Goal: Information Seeking & Learning: Learn about a topic

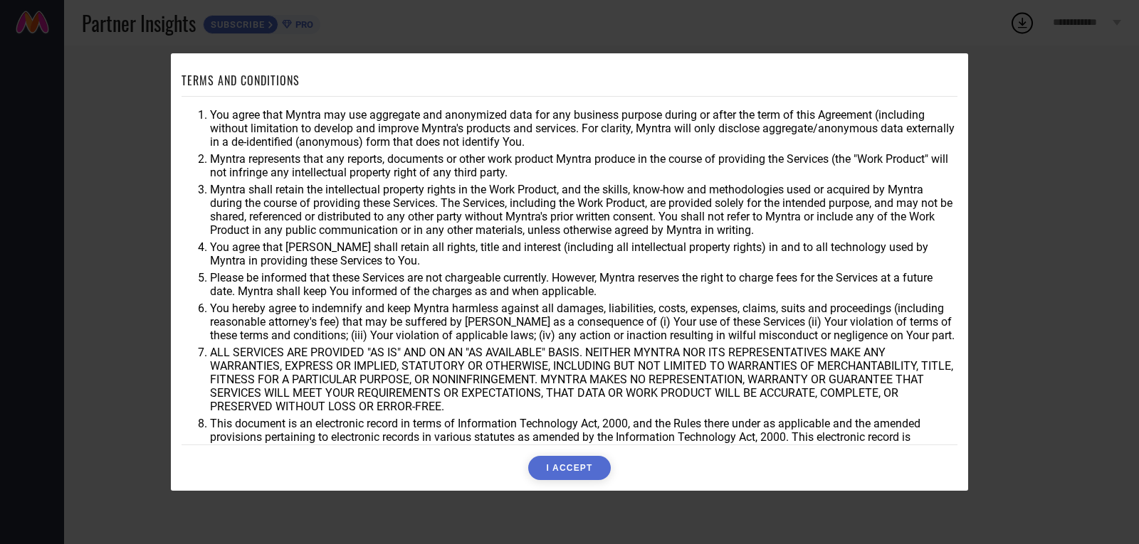
click at [571, 465] on button "I ACCEPT" at bounding box center [569, 468] width 82 height 24
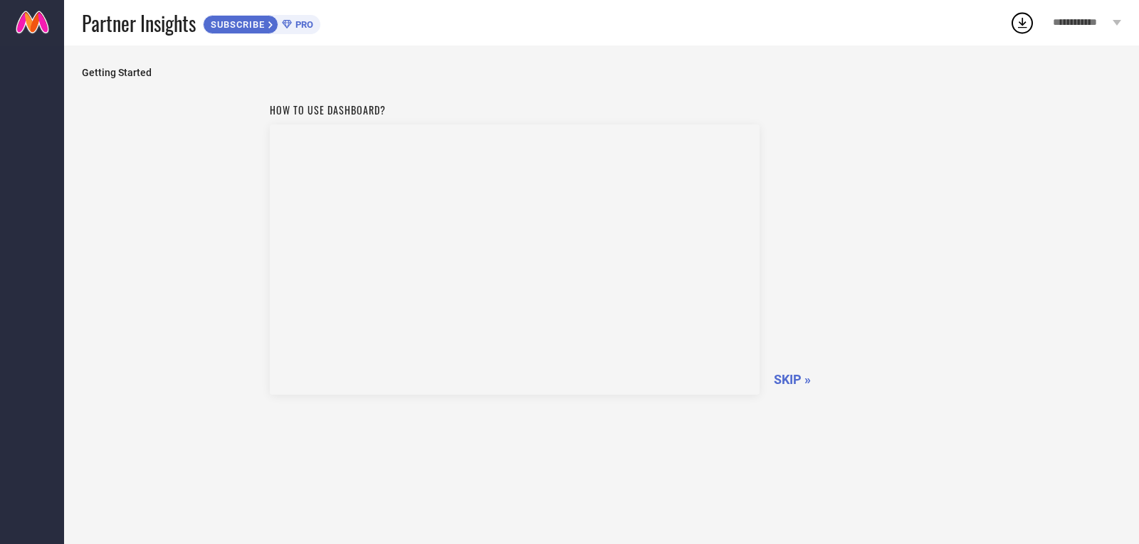
click at [794, 383] on span "SKIP »" at bounding box center [792, 379] width 37 height 15
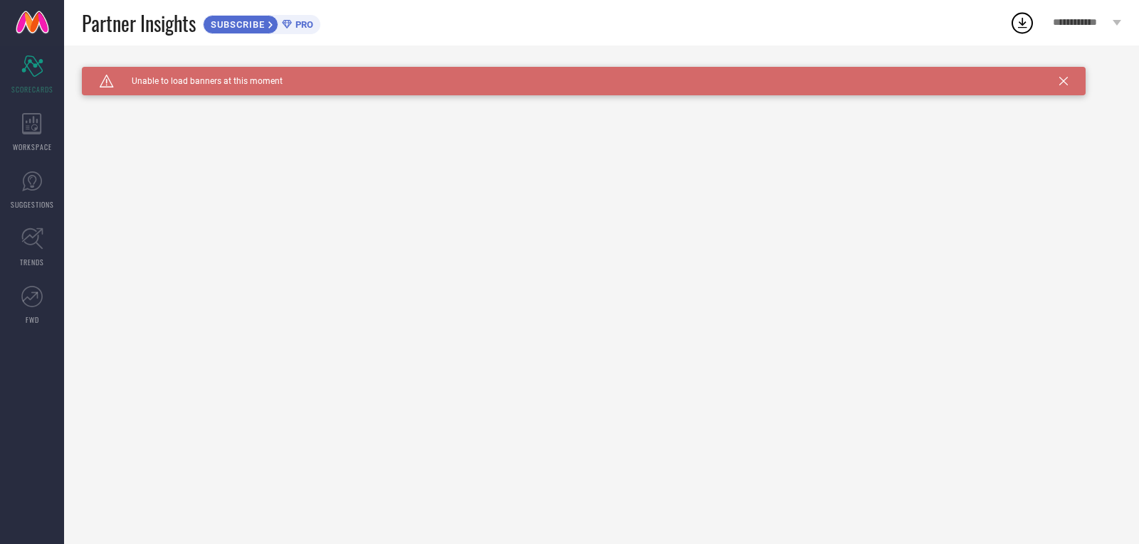
click at [1065, 82] on icon at bounding box center [1063, 81] width 9 height 9
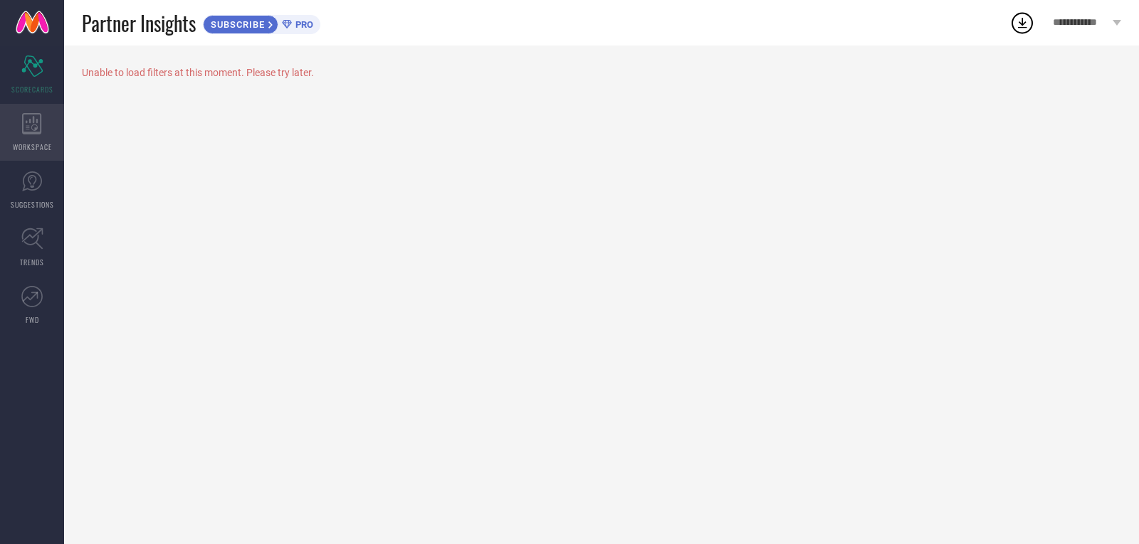
click at [33, 118] on icon at bounding box center [31, 123] width 19 height 21
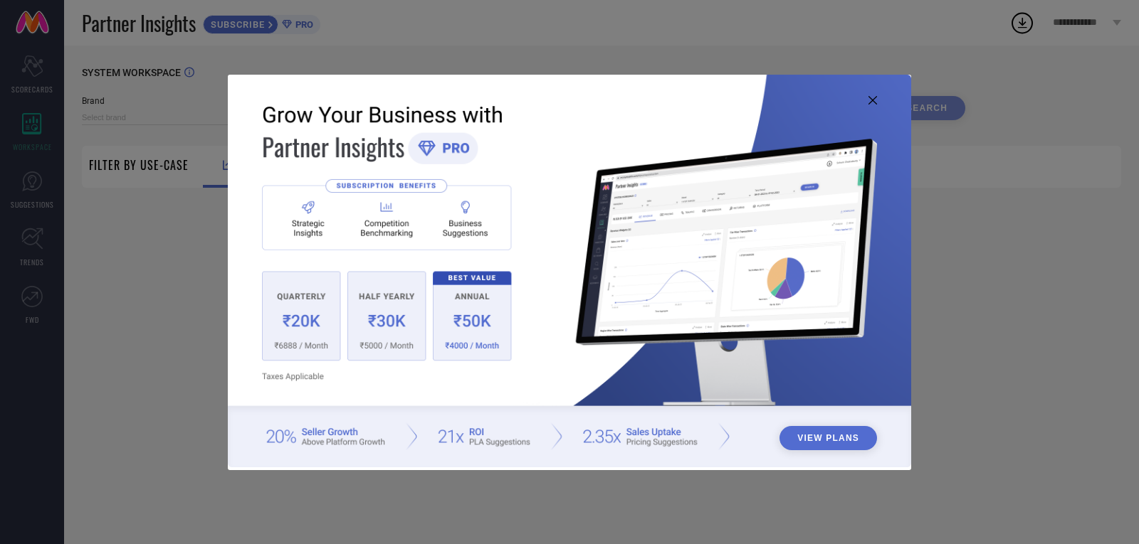
type input "1 STOP FASHION"
type input "All"
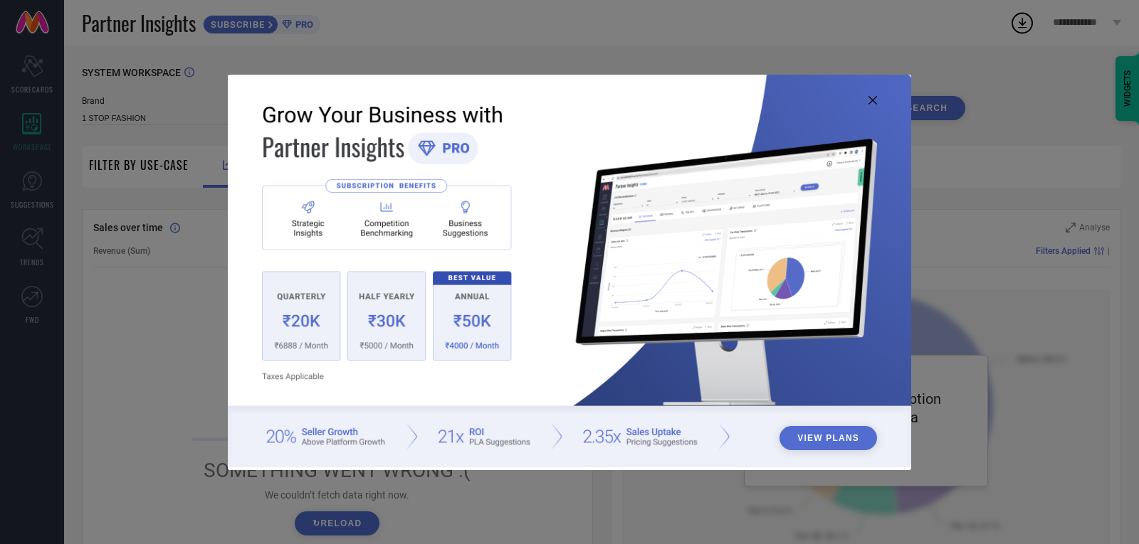
click at [874, 103] on icon at bounding box center [872, 100] width 9 height 9
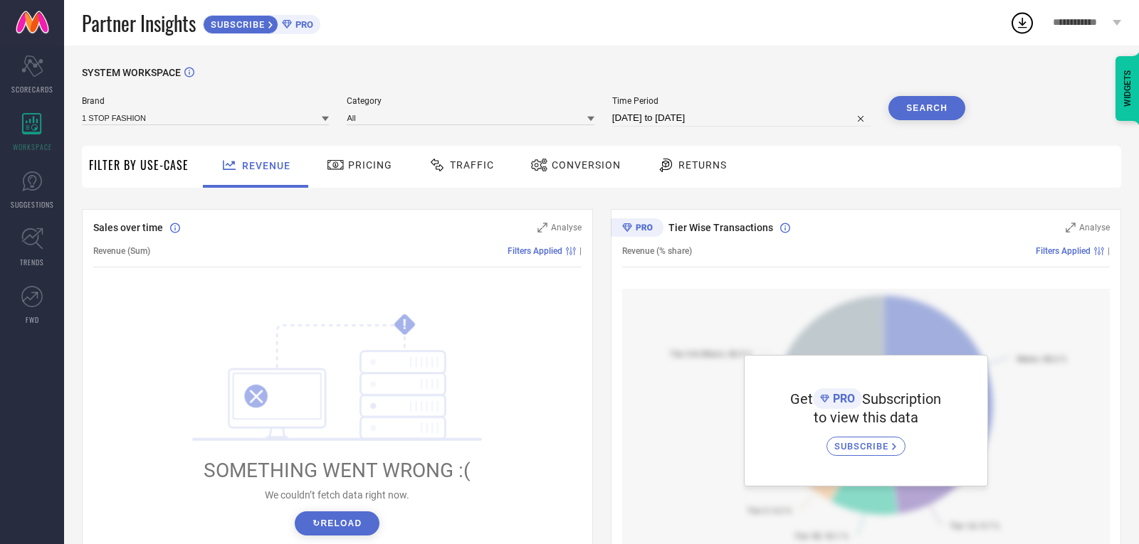
click at [353, 162] on span "Pricing" at bounding box center [370, 164] width 44 height 11
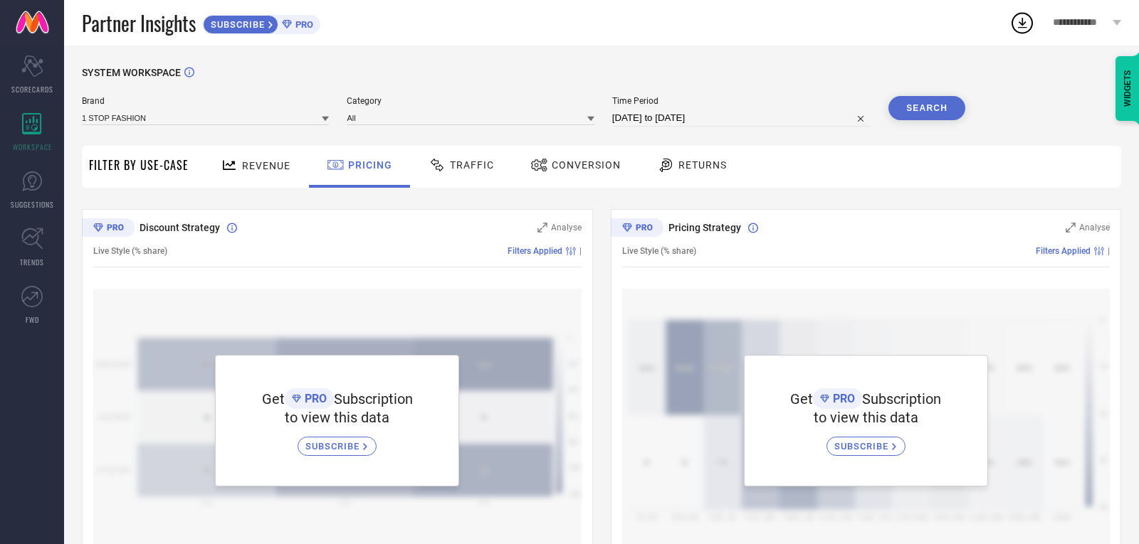
click at [476, 166] on span "Traffic" at bounding box center [472, 164] width 44 height 11
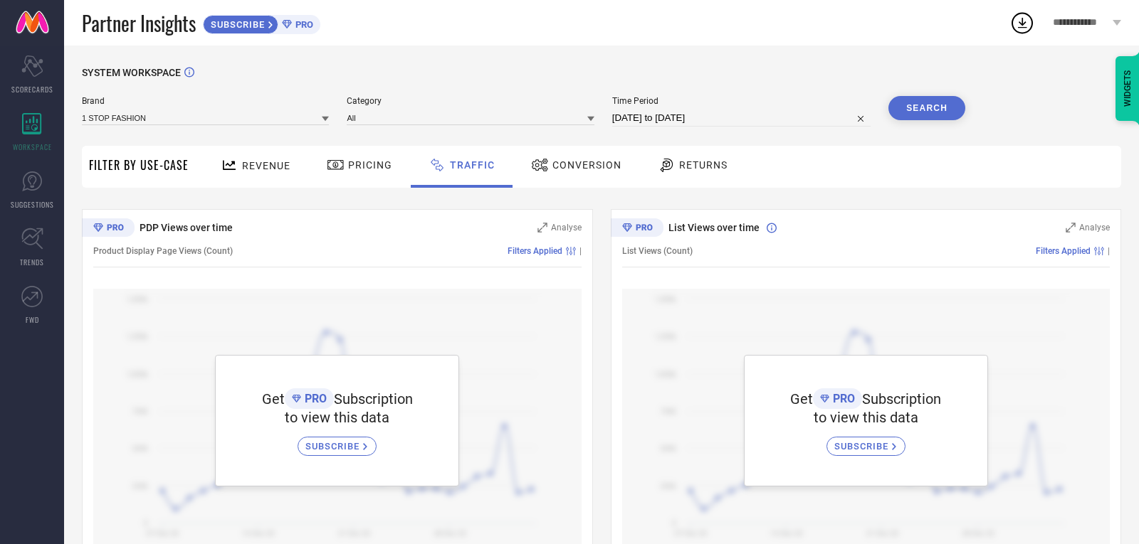
click at [224, 157] on div "Revenue" at bounding box center [255, 165] width 77 height 25
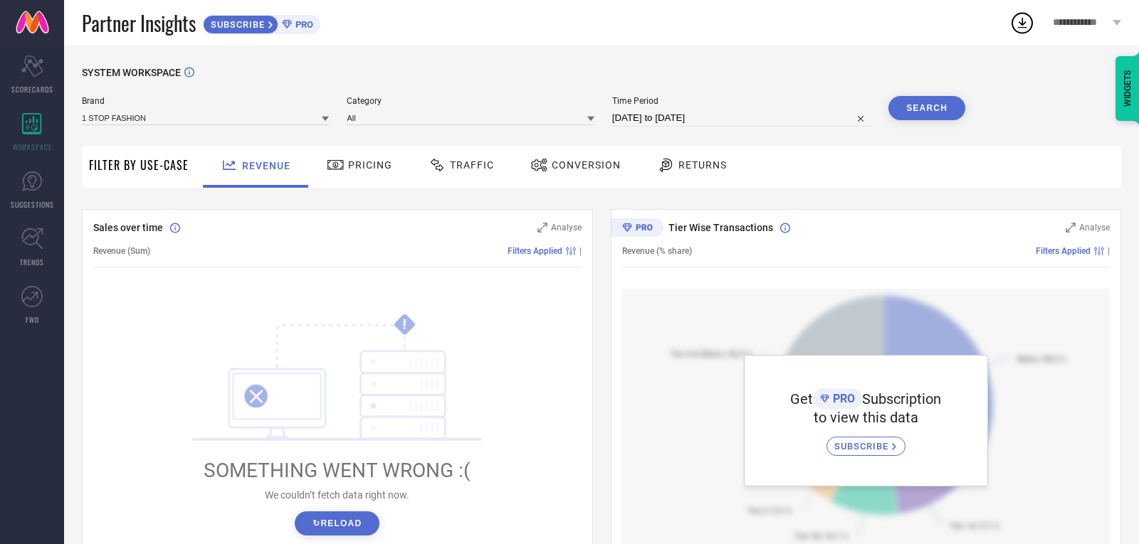
click at [315, 527] on button "↻ Reload" at bounding box center [337, 524] width 85 height 24
click at [857, 449] on span "SUBSCRIBE" at bounding box center [863, 446] width 58 height 11
click at [28, 182] on icon at bounding box center [31, 181] width 21 height 21
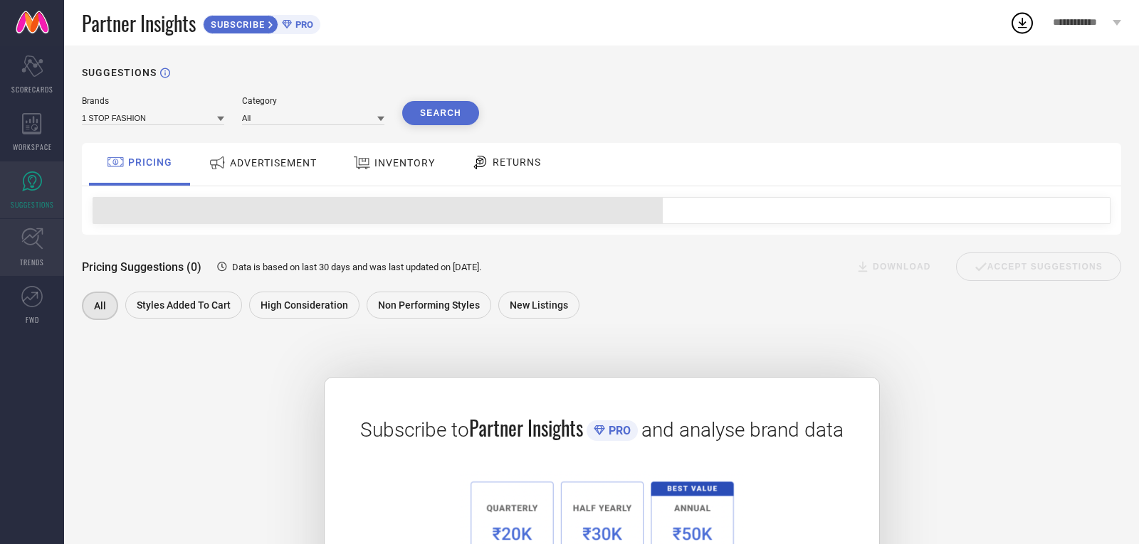
click at [29, 241] on icon at bounding box center [32, 239] width 22 height 22
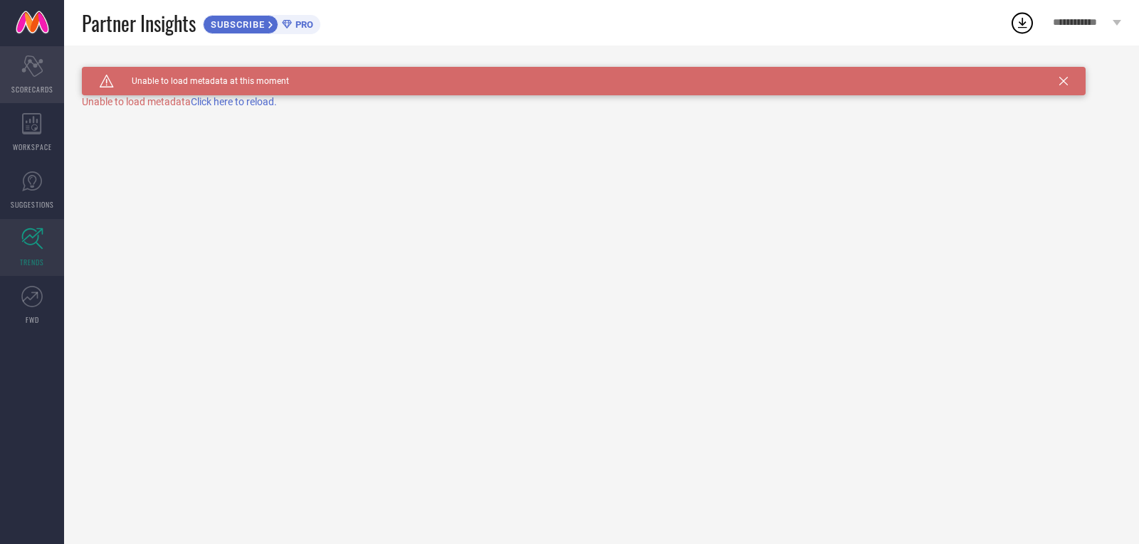
click at [28, 65] on icon "Scorecard" at bounding box center [32, 66] width 22 height 21
click at [295, 25] on span "PRO" at bounding box center [302, 24] width 21 height 11
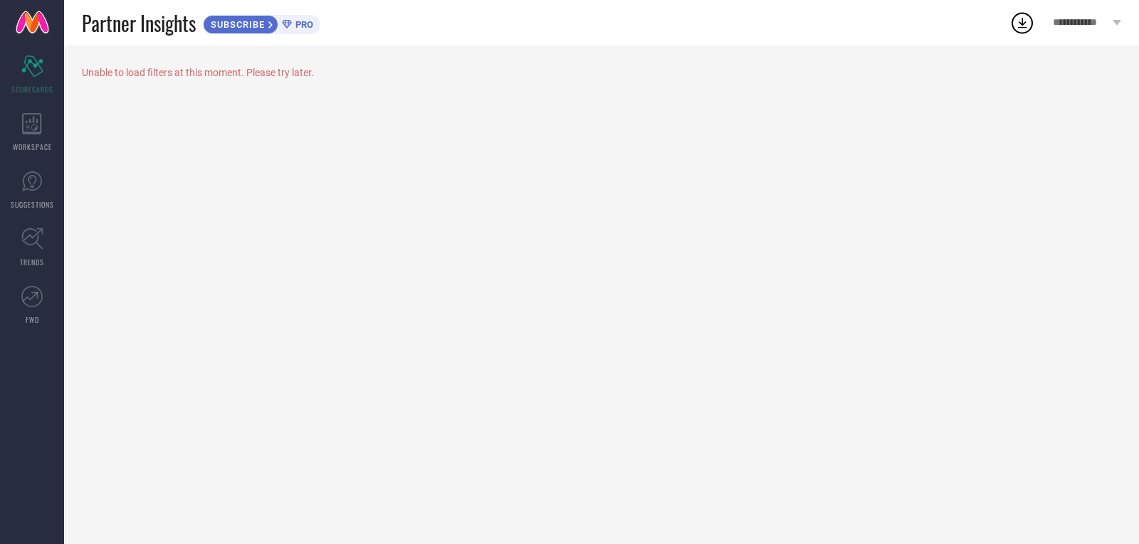
click at [1026, 25] on icon at bounding box center [1022, 23] width 26 height 26
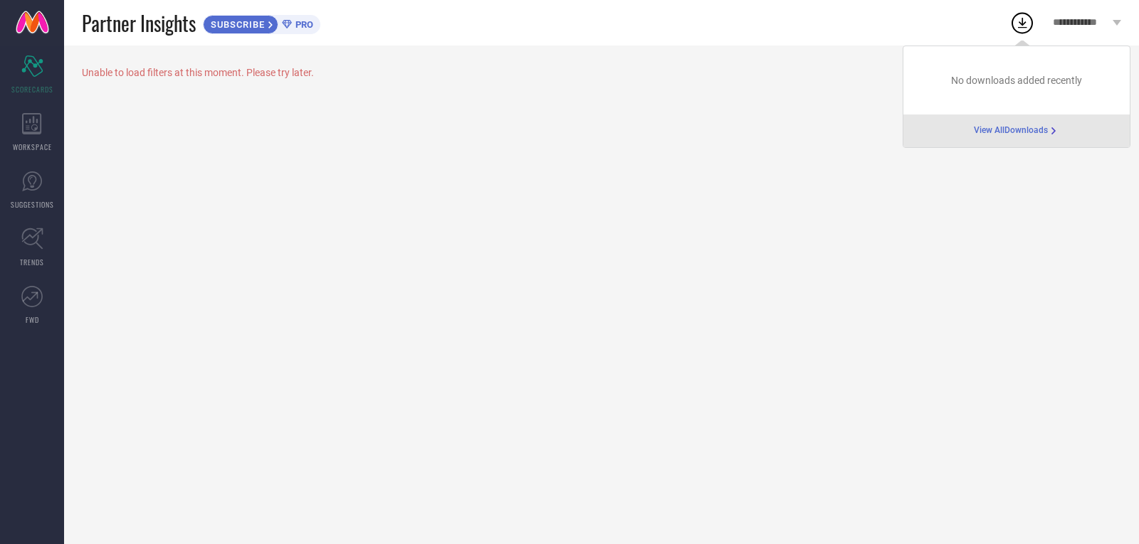
drag, startPoint x: 858, startPoint y: 23, endPoint x: 867, endPoint y: 20, distance: 9.7
click at [860, 21] on div "Partner Insights SUBSCRIBE PRO" at bounding box center [545, 23] width 927 height 46
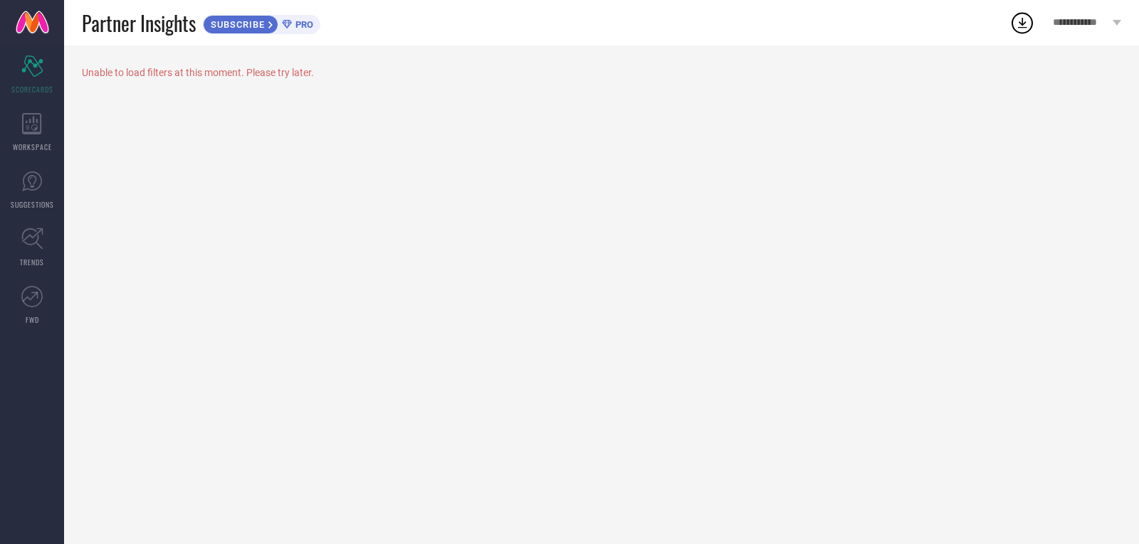
click at [1098, 21] on span "**********" at bounding box center [1080, 23] width 56 height 12
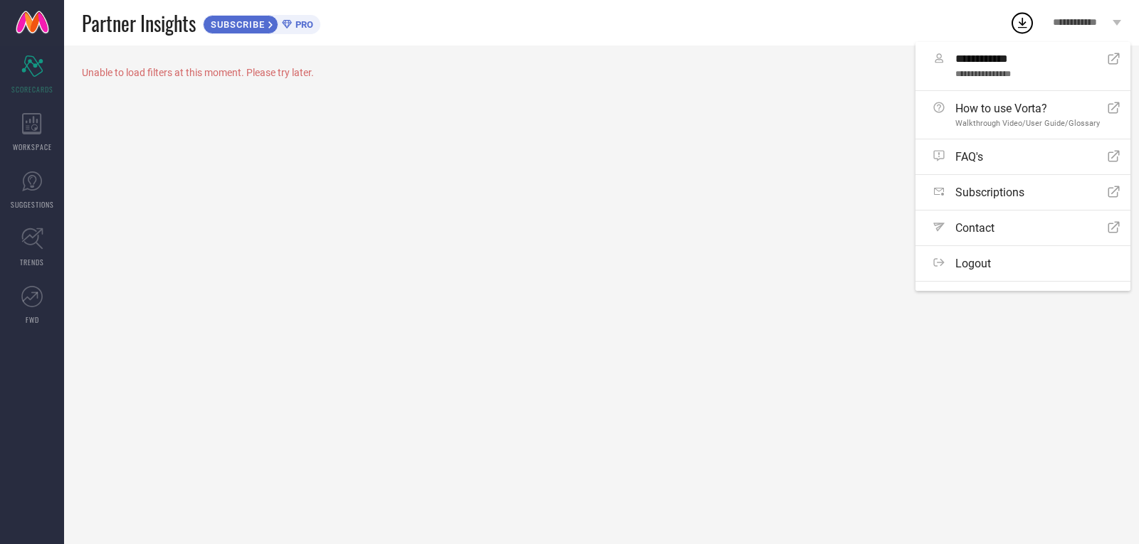
click at [818, 131] on div "Unable to load filters at this moment. Please try later." at bounding box center [601, 295] width 1075 height 499
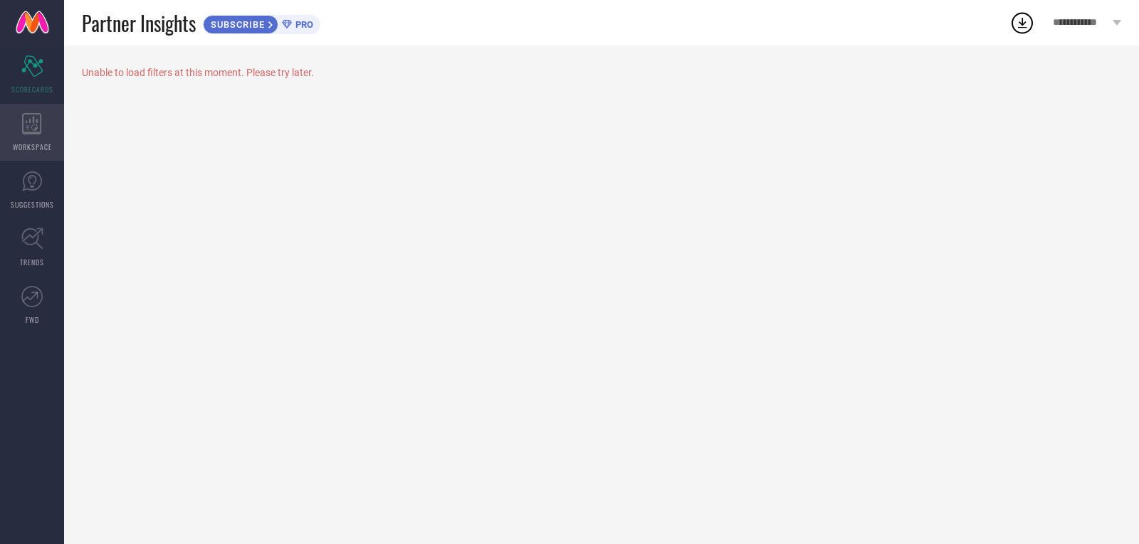
click at [53, 157] on div "WORKSPACE" at bounding box center [32, 132] width 64 height 57
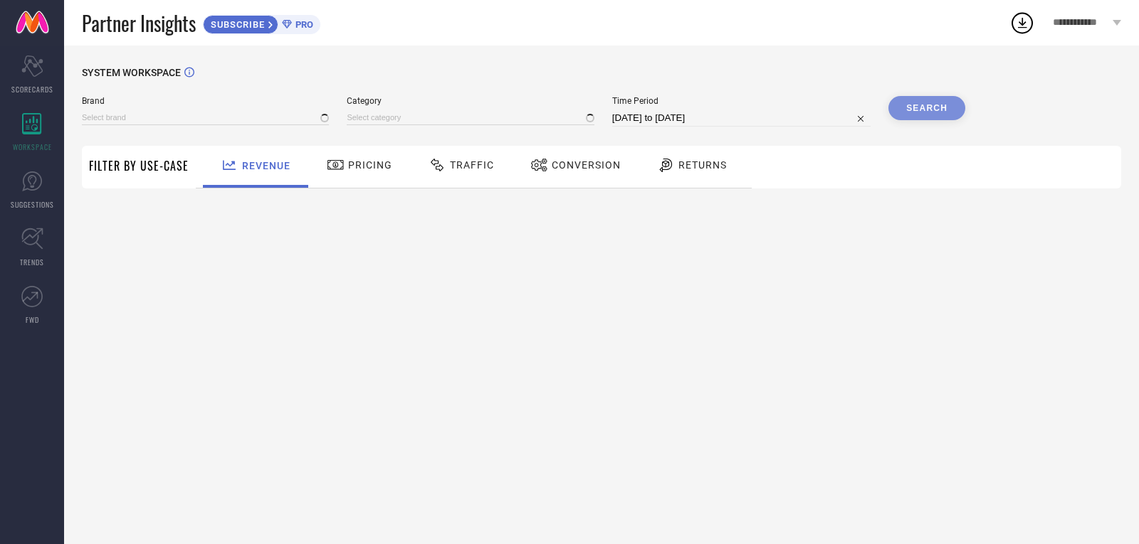
type input "1 STOP FASHION"
type input "All"
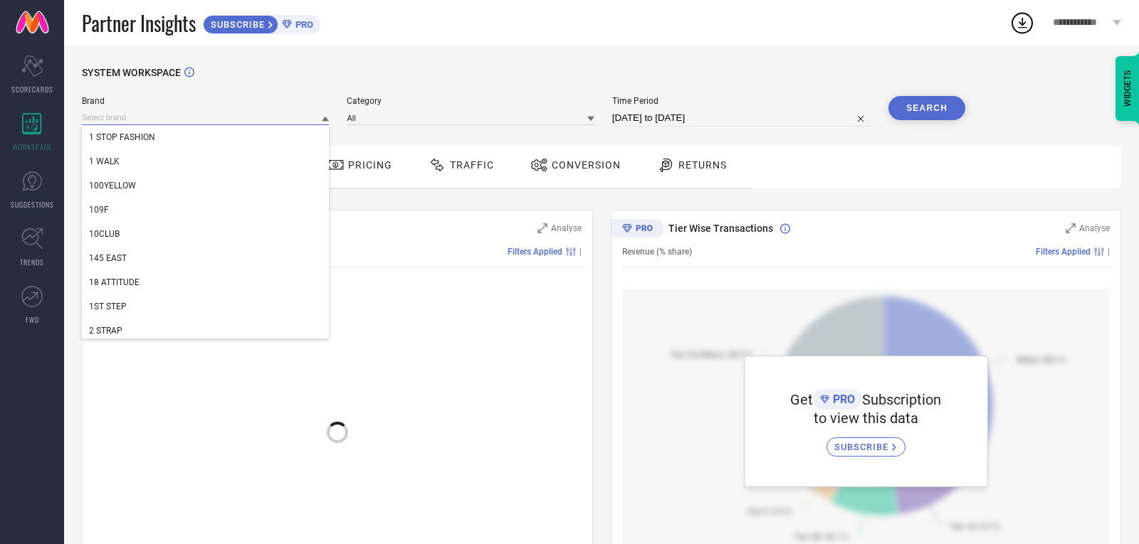
click at [235, 114] on input at bounding box center [205, 117] width 247 height 15
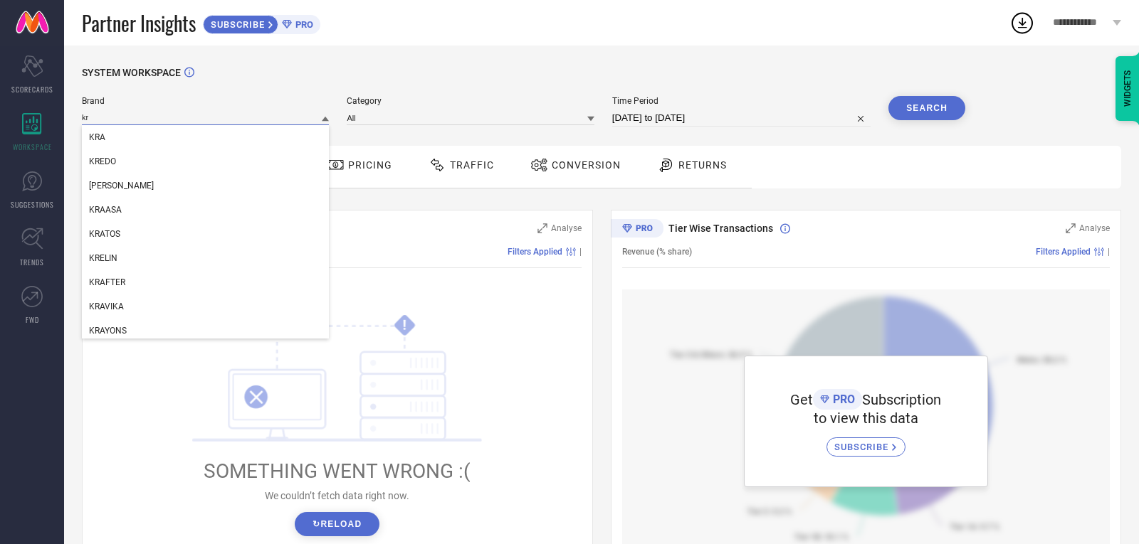
type input "k"
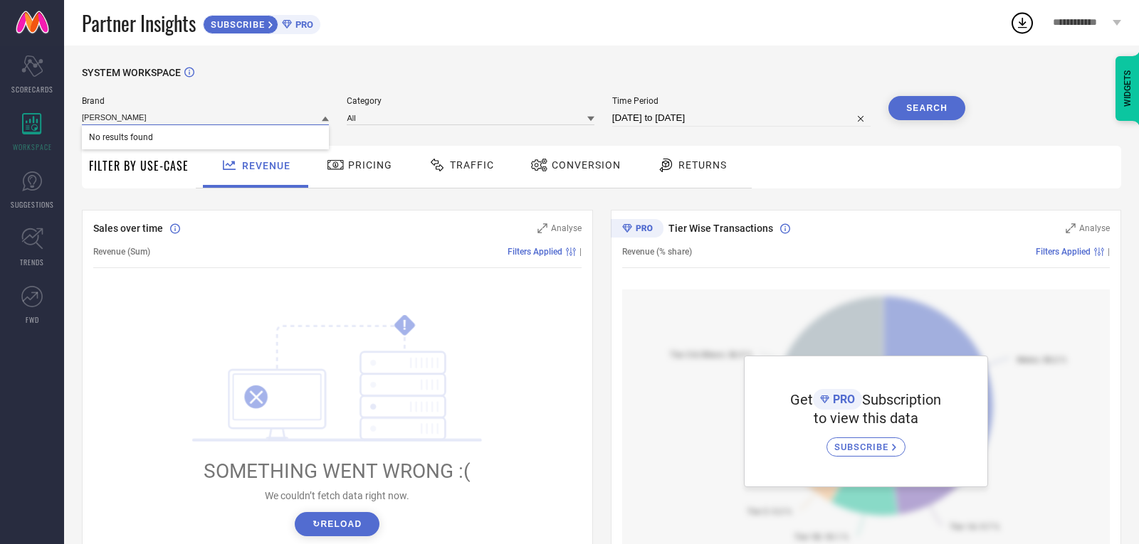
type input "KRISHAZ"
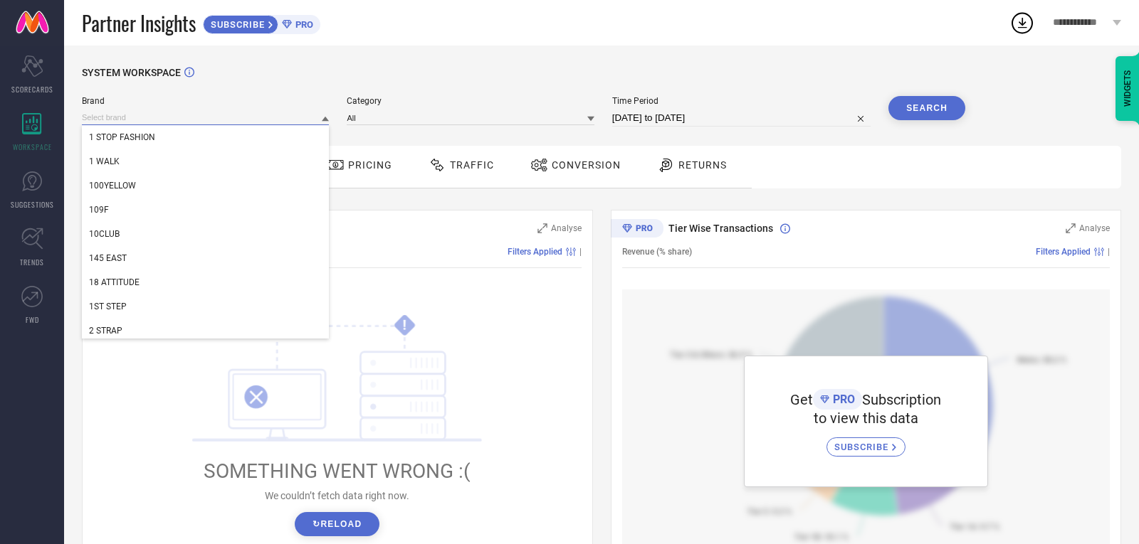
paste input "KRISHAZ"
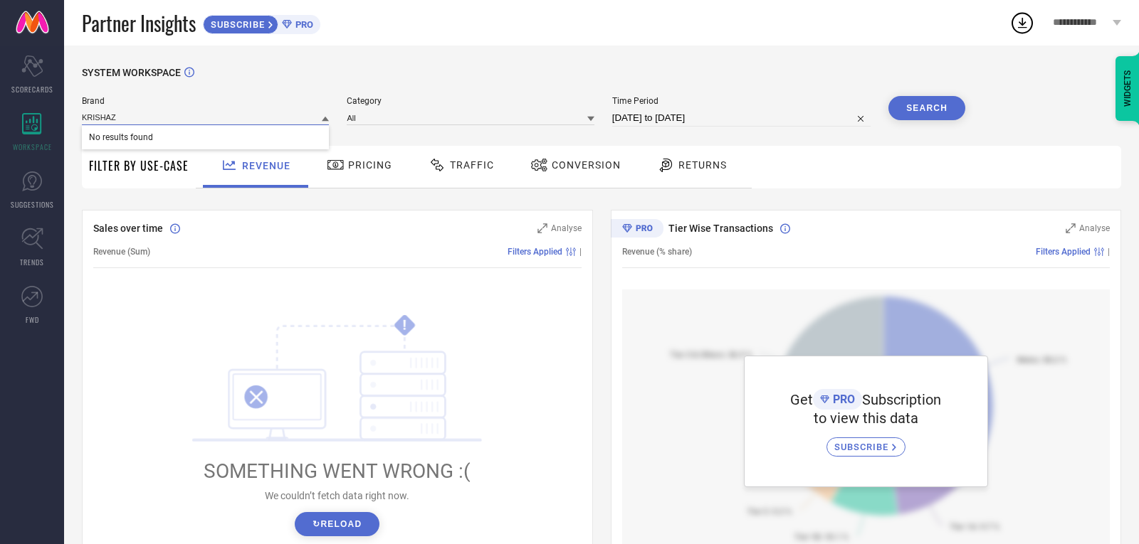
type input "KRISHAZ"
click at [396, 113] on input at bounding box center [470, 117] width 247 height 15
type input "e"
type input "j"
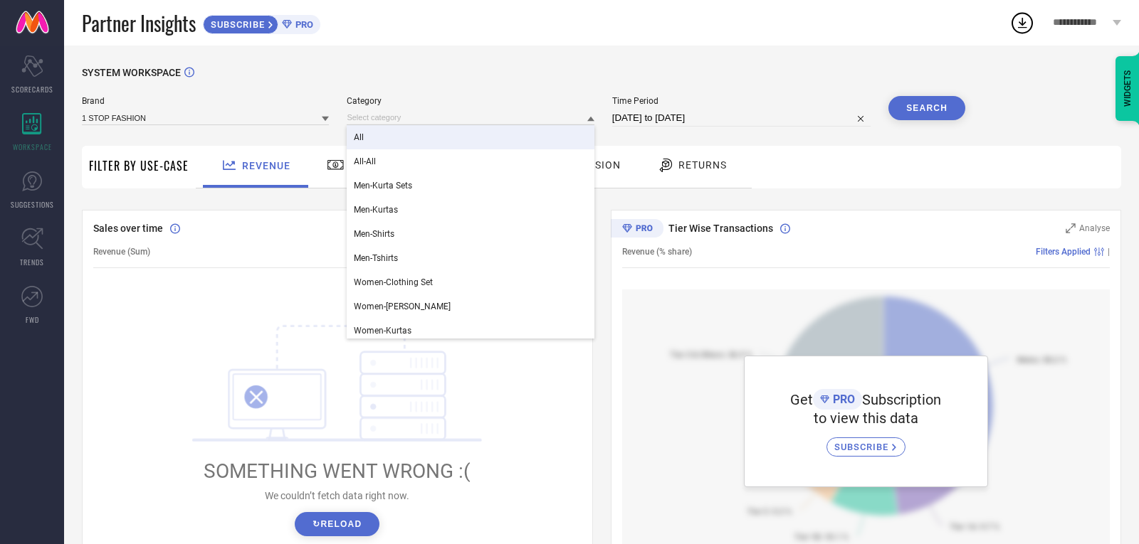
click at [298, 57] on div "SYSTEM WORKSPACE Brand 1 STOP FASHION Category All All-All Men-Kurta Sets Men-K…" at bounding box center [601, 503] width 1075 height 915
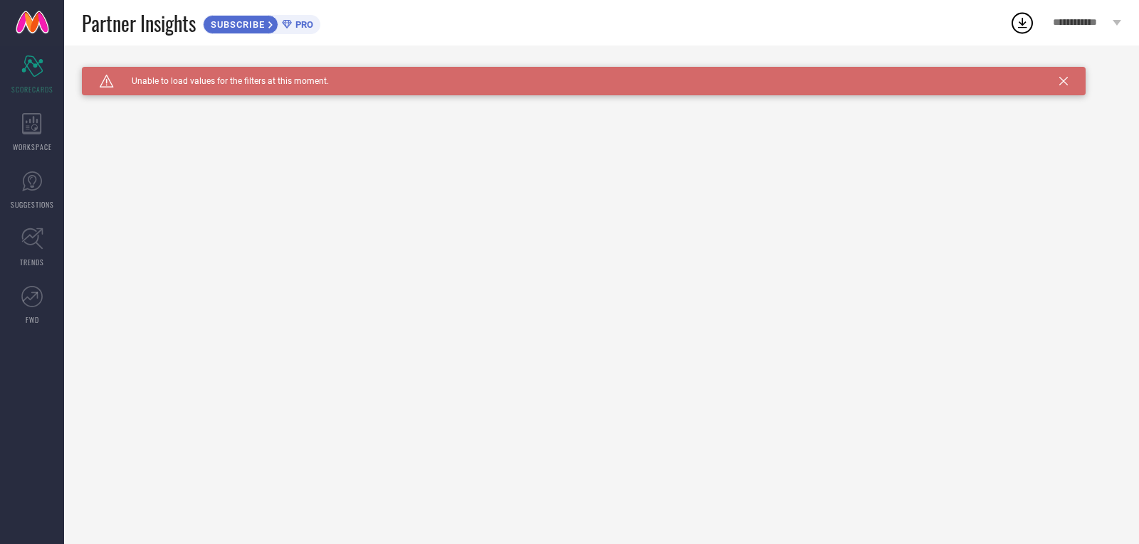
click at [1066, 81] on icon at bounding box center [1063, 81] width 9 height 9
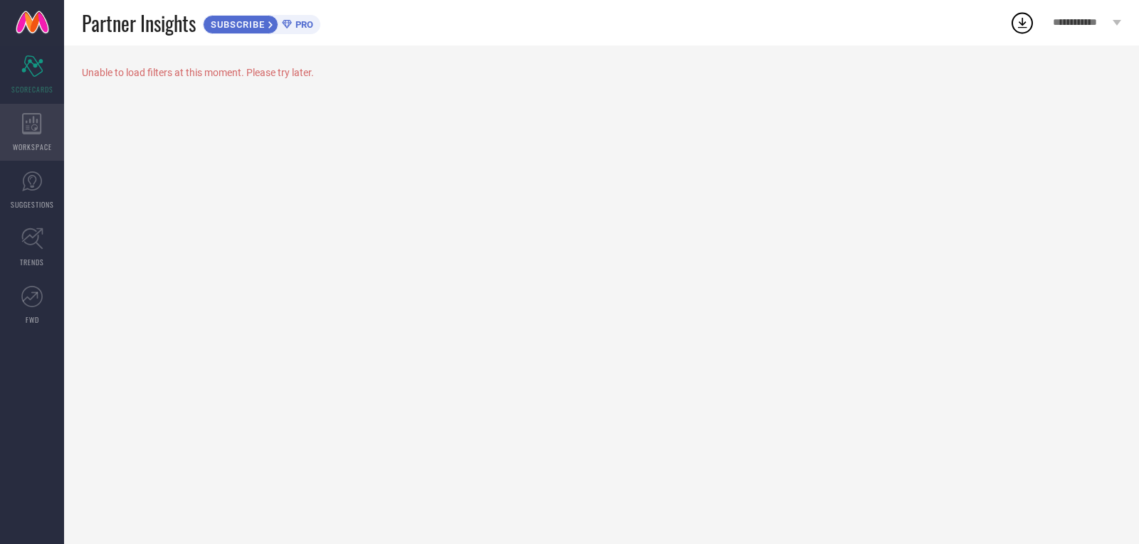
click at [39, 122] on icon at bounding box center [32, 123] width 20 height 21
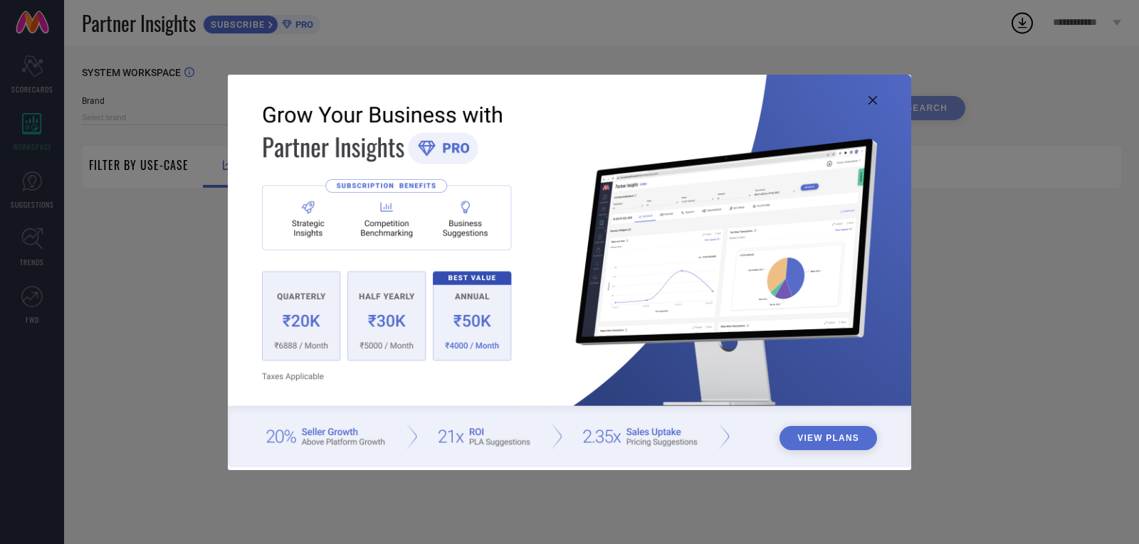
type input "1 STOP FASHION"
type input "All"
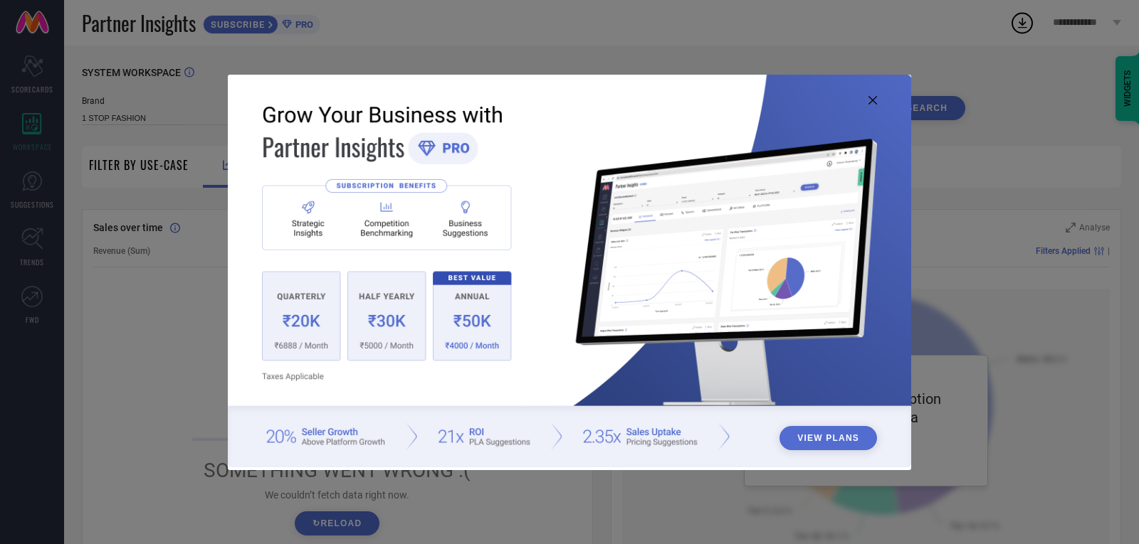
click at [873, 102] on icon at bounding box center [872, 100] width 9 height 9
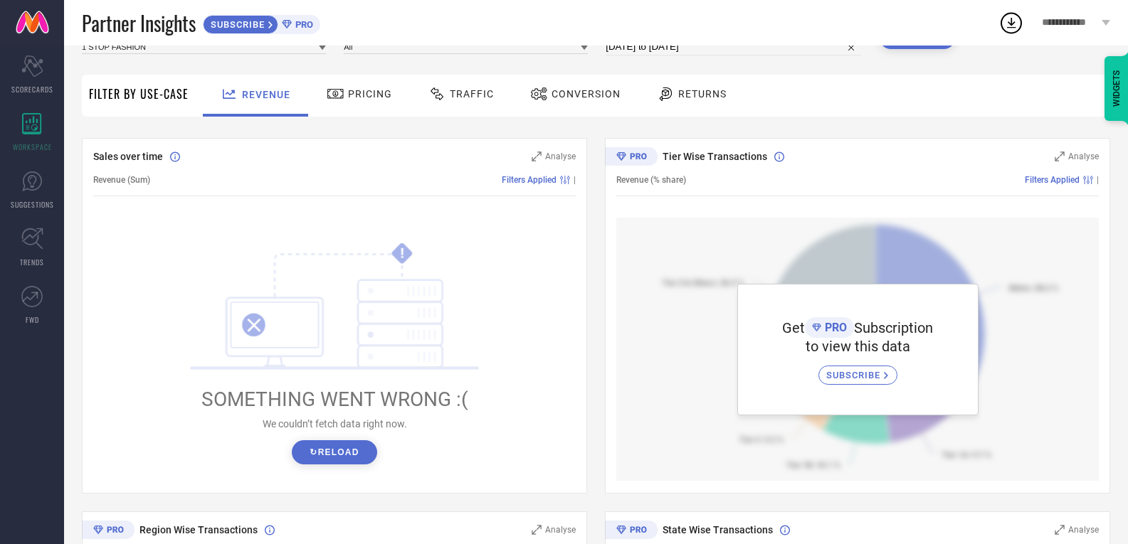
scroll to position [142, 0]
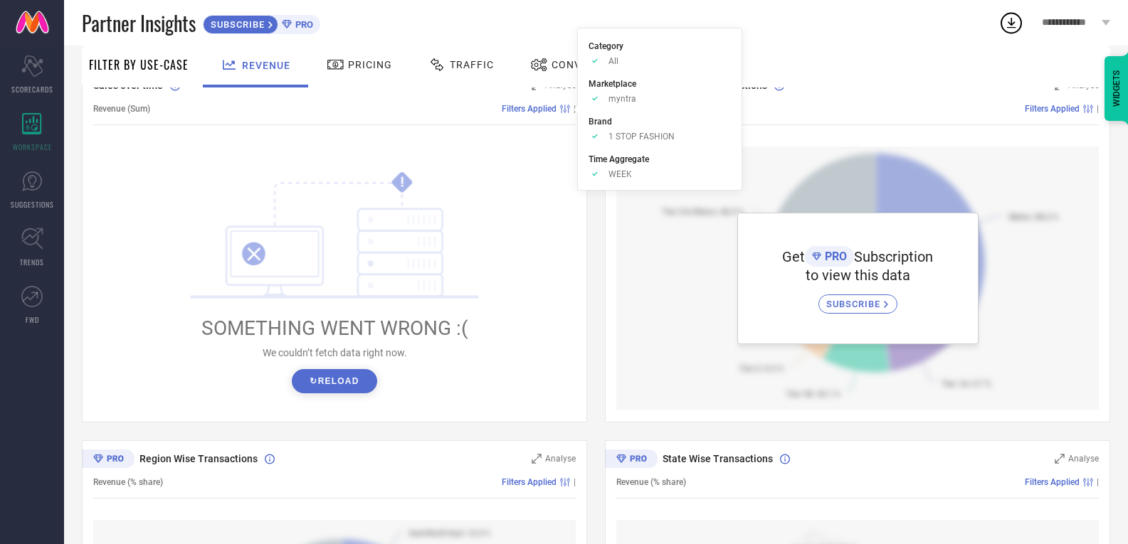
click at [527, 111] on span "Filters Applied" at bounding box center [529, 109] width 55 height 10
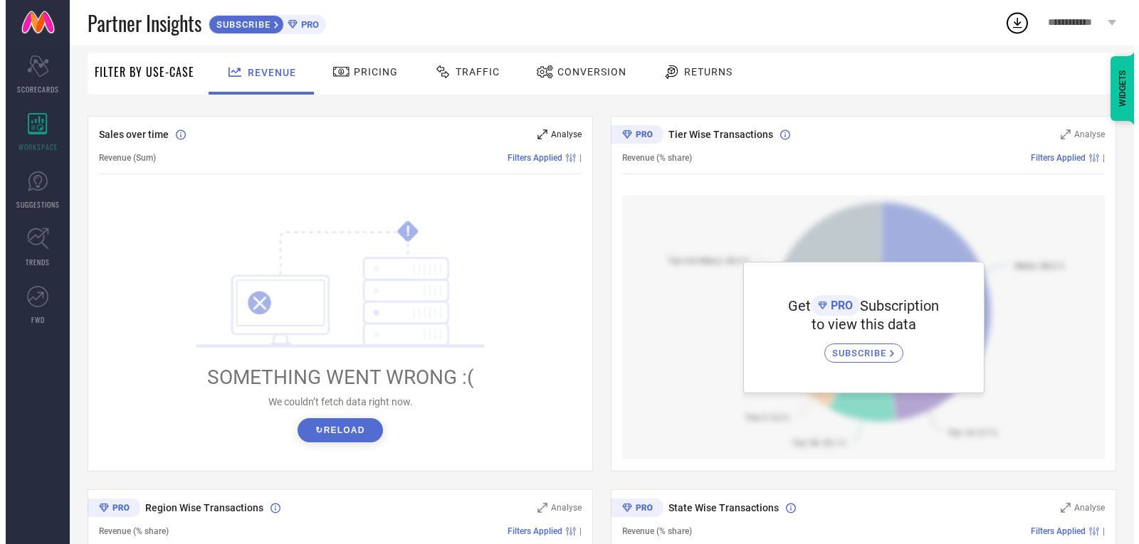
scroll to position [71, 0]
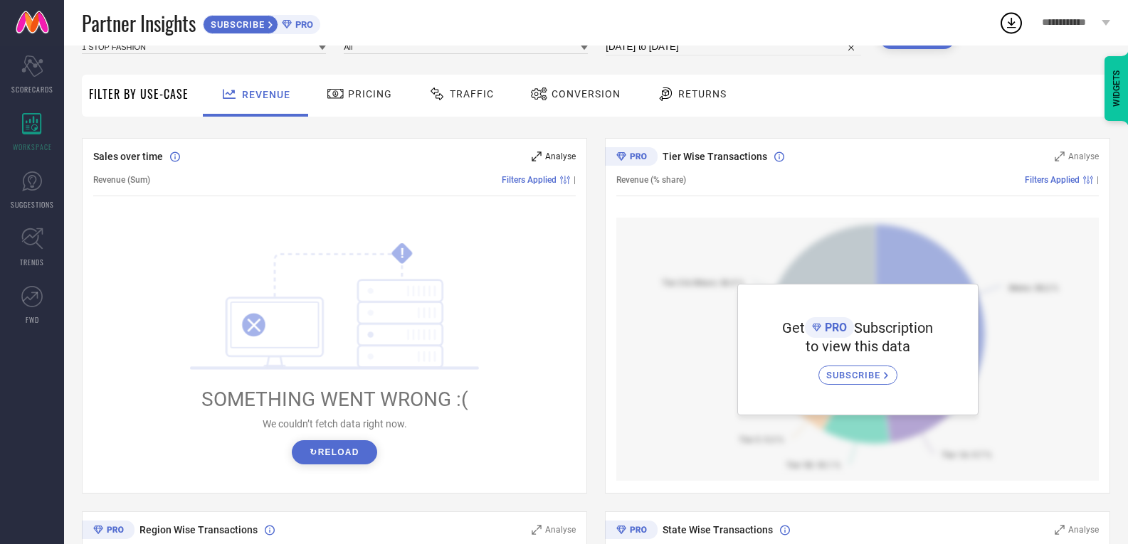
click at [541, 154] on icon at bounding box center [536, 156] width 9 height 9
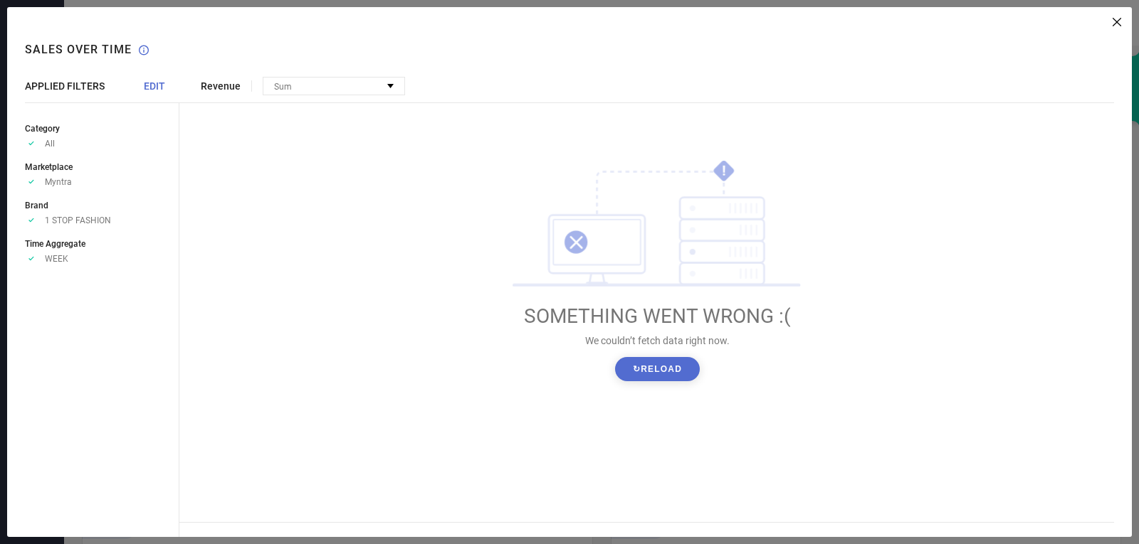
click at [655, 374] on button "↻ Reload" at bounding box center [657, 369] width 85 height 24
click at [301, 73] on div "Revenue Sum No options available ! SOMETHING WENT WRONG :( We couldn’t fetch da…" at bounding box center [655, 272] width 952 height 530
click at [307, 93] on div "Sum" at bounding box center [333, 86] width 141 height 17
click at [301, 141] on div "! SOMETHING WENT WRONG :( We couldn’t fetch data right now. ↻ Reload" at bounding box center [657, 270] width 885 height 285
click at [161, 85] on span "EDIT" at bounding box center [154, 85] width 21 height 11
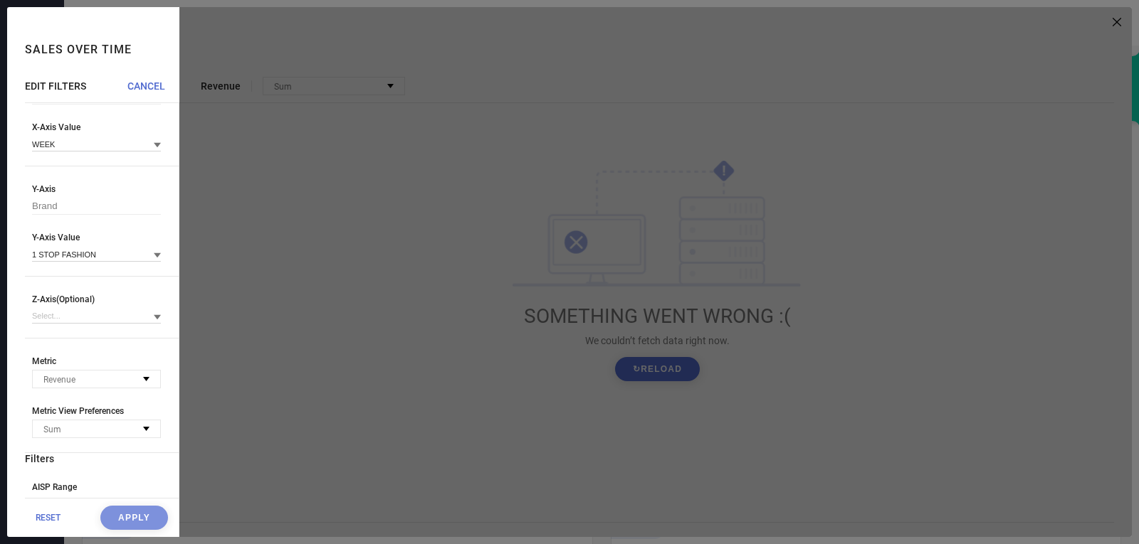
scroll to position [162, 0]
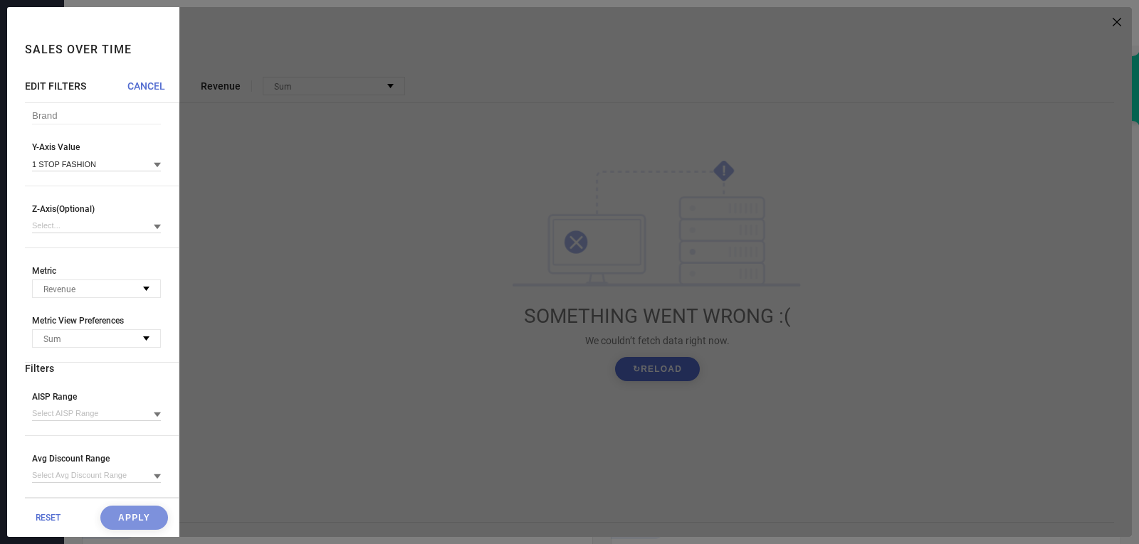
click at [48, 513] on span "RESET" at bounding box center [48, 518] width 25 height 10
click at [47, 525] on div "RESET Apply" at bounding box center [102, 517] width 154 height 39
click at [47, 519] on span "RESET" at bounding box center [48, 518] width 25 height 10
click at [149, 525] on div "RESET Apply" at bounding box center [102, 517] width 154 height 39
click at [129, 512] on div "RESET Apply" at bounding box center [102, 517] width 154 height 39
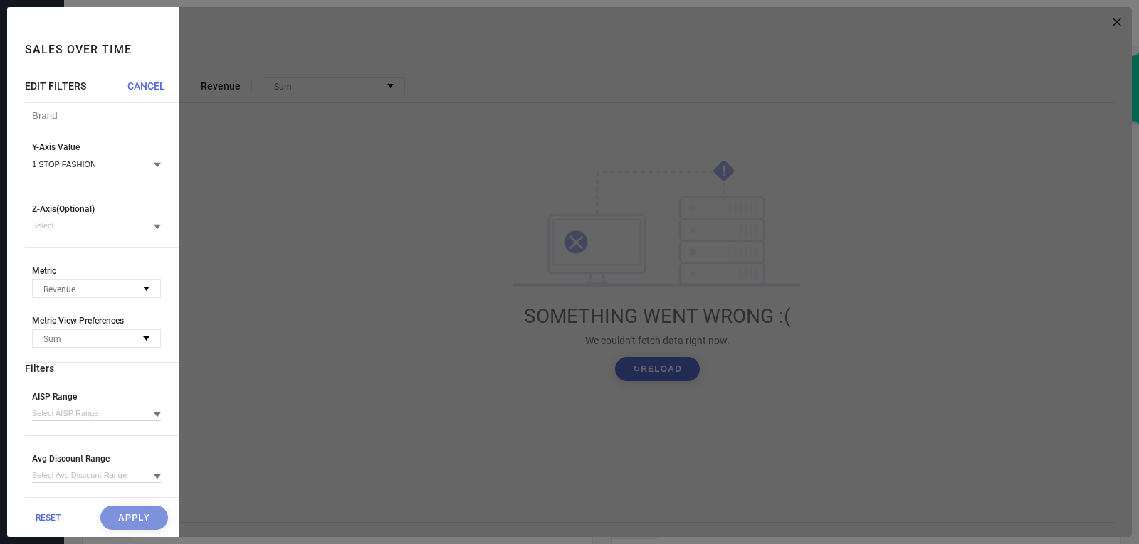
click at [455, 231] on div at bounding box center [655, 272] width 952 height 530
click at [374, 57] on div at bounding box center [655, 272] width 952 height 530
click at [1119, 17] on div at bounding box center [655, 272] width 952 height 530
click at [138, 87] on span "CANCEL" at bounding box center [146, 85] width 38 height 11
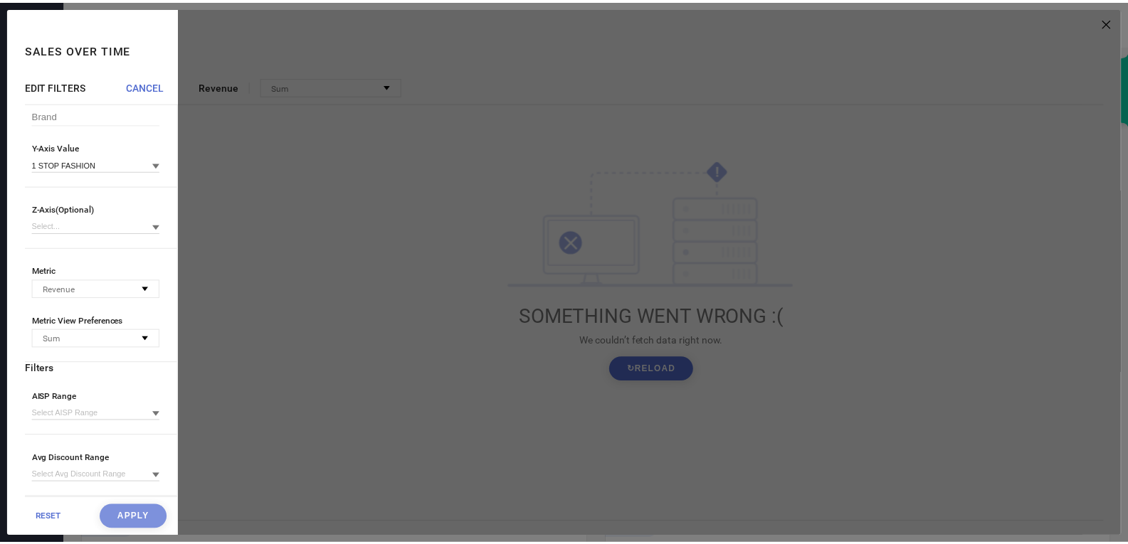
scroll to position [0, 0]
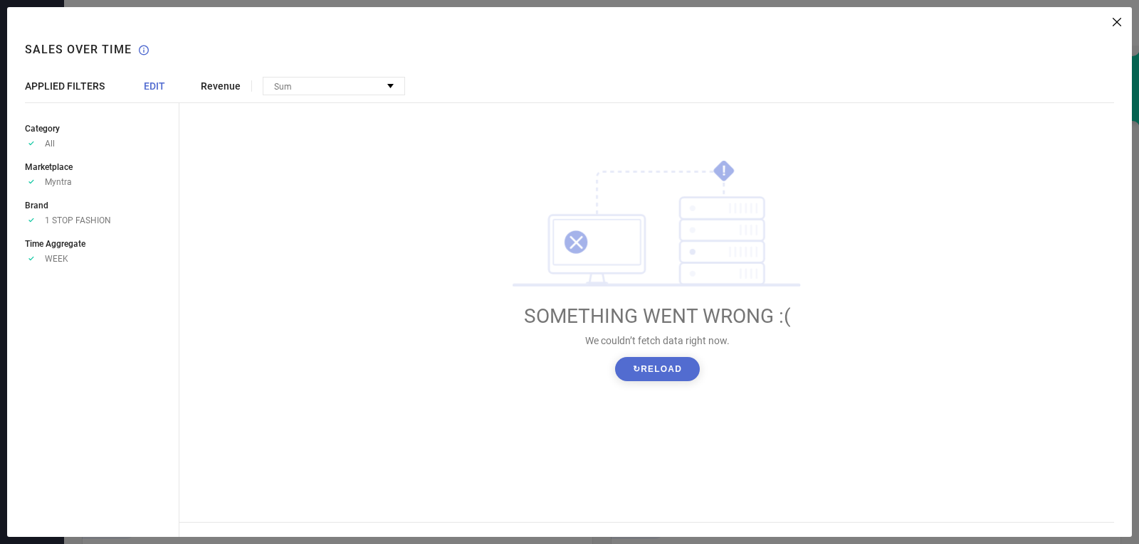
click at [660, 373] on button "↻ Reload" at bounding box center [657, 369] width 85 height 24
click at [1114, 20] on icon at bounding box center [1116, 22] width 9 height 9
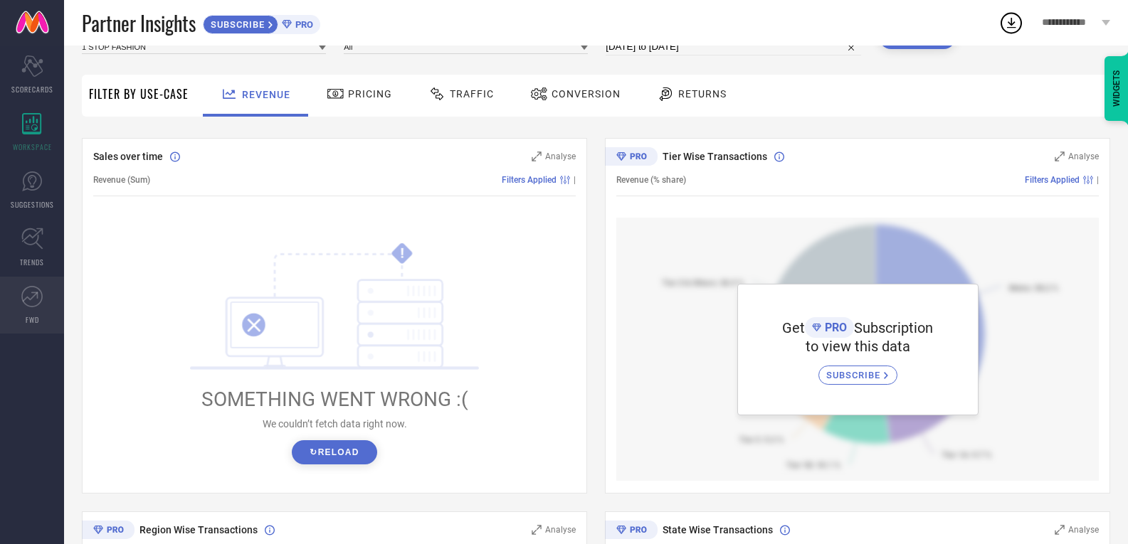
click at [41, 307] on icon at bounding box center [31, 296] width 21 height 21
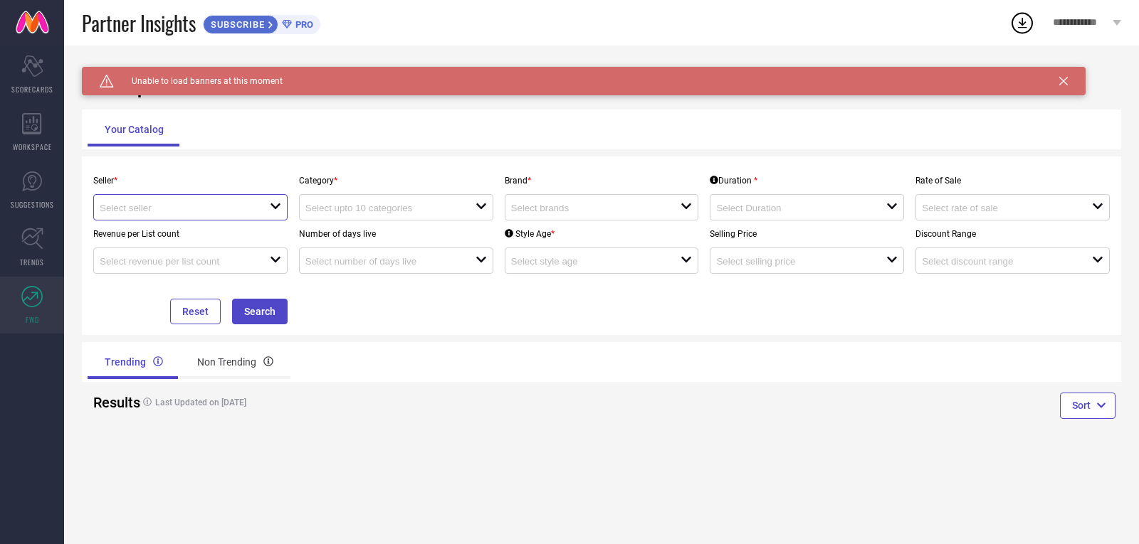
click at [187, 210] on input at bounding box center [176, 208] width 153 height 11
click at [178, 239] on li "Myntra ( MINT_1 )" at bounding box center [190, 235] width 193 height 26
type input "Myntra ( MINT_1 )"
click at [418, 197] on div "loading options" at bounding box center [396, 207] width 194 height 26
click at [594, 206] on input at bounding box center [587, 208] width 153 height 11
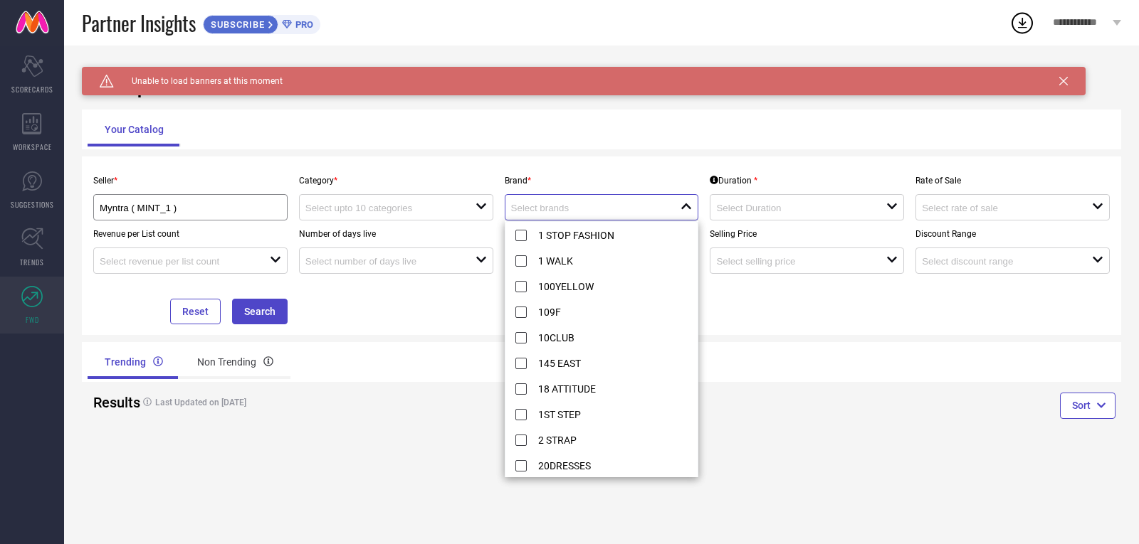
paste input "KRISHAZ"
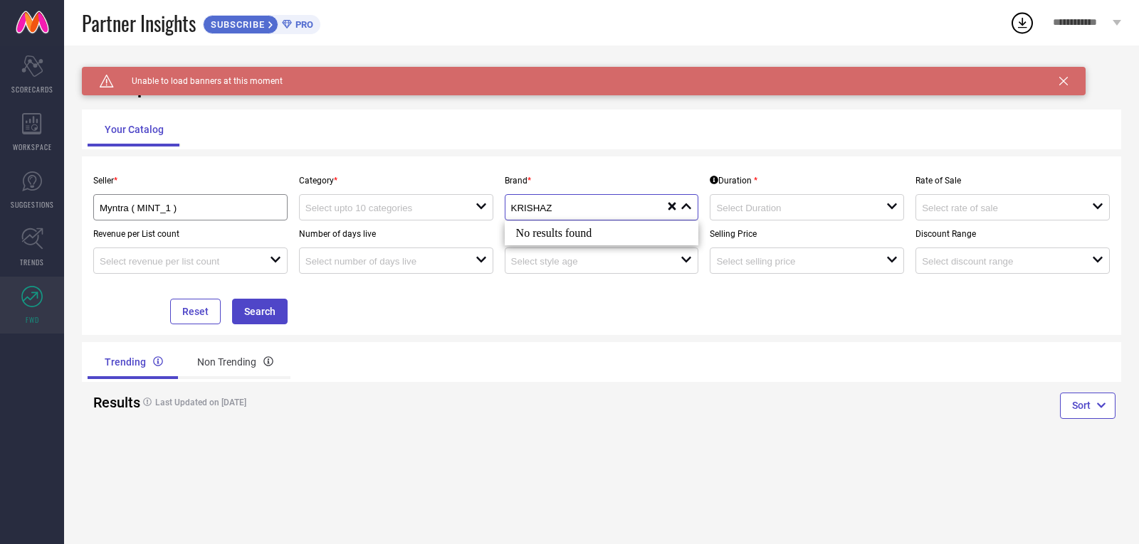
type input "KRISHAZ"
click at [687, 131] on div "Your Catalog" at bounding box center [602, 129] width 1028 height 34
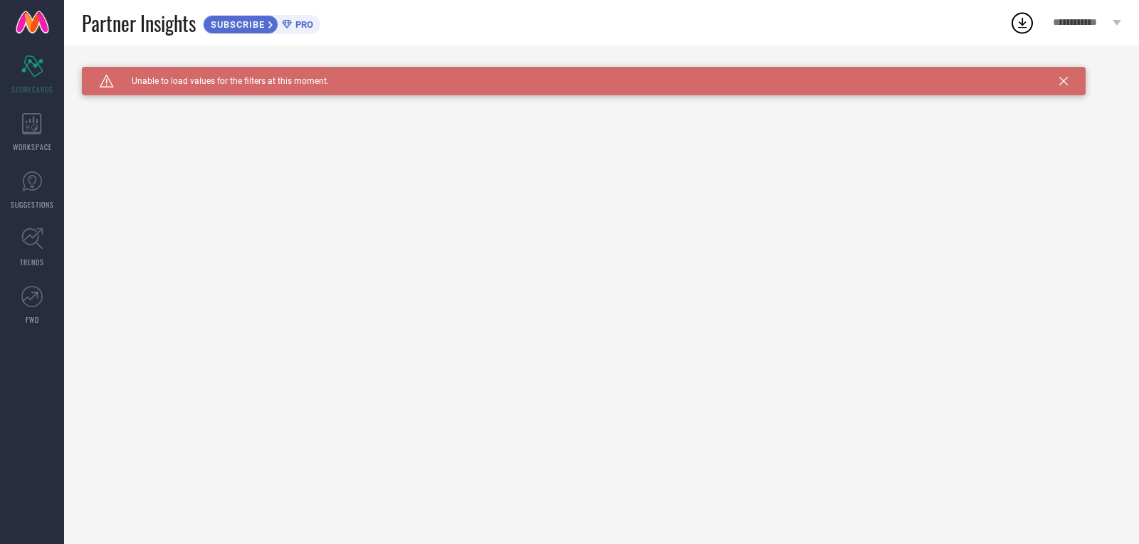
click at [1066, 81] on icon at bounding box center [1063, 81] width 9 height 9
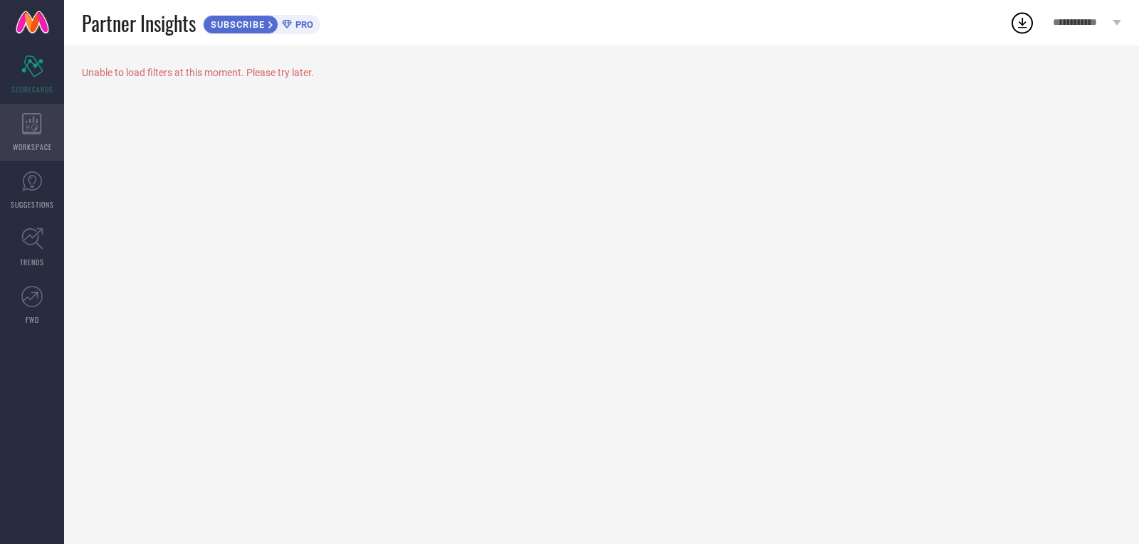
click at [38, 132] on icon at bounding box center [31, 123] width 19 height 21
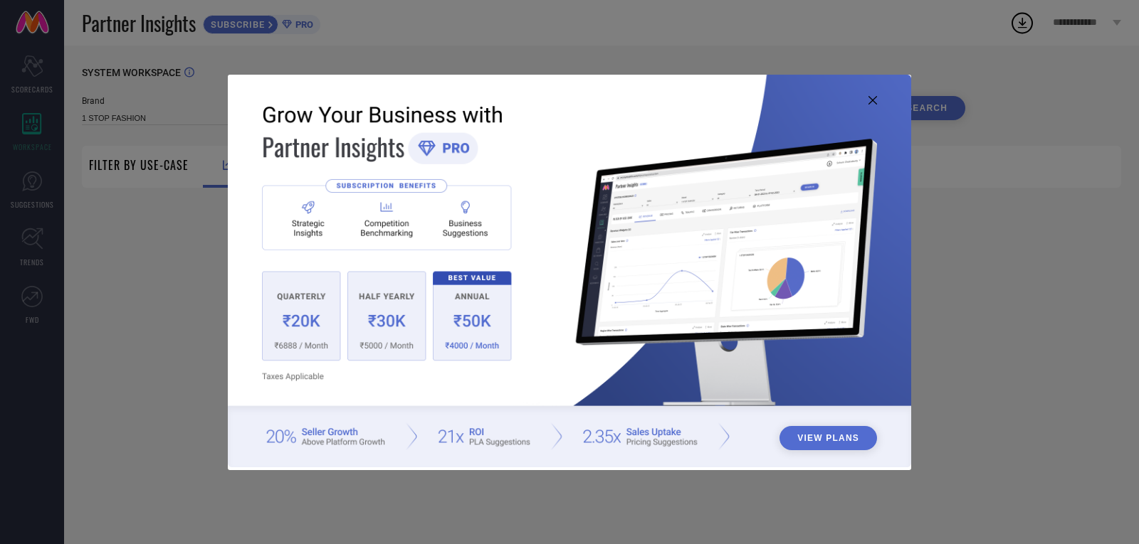
type input "1 STOP FASHION"
type input "All"
click at [870, 97] on icon at bounding box center [872, 100] width 9 height 9
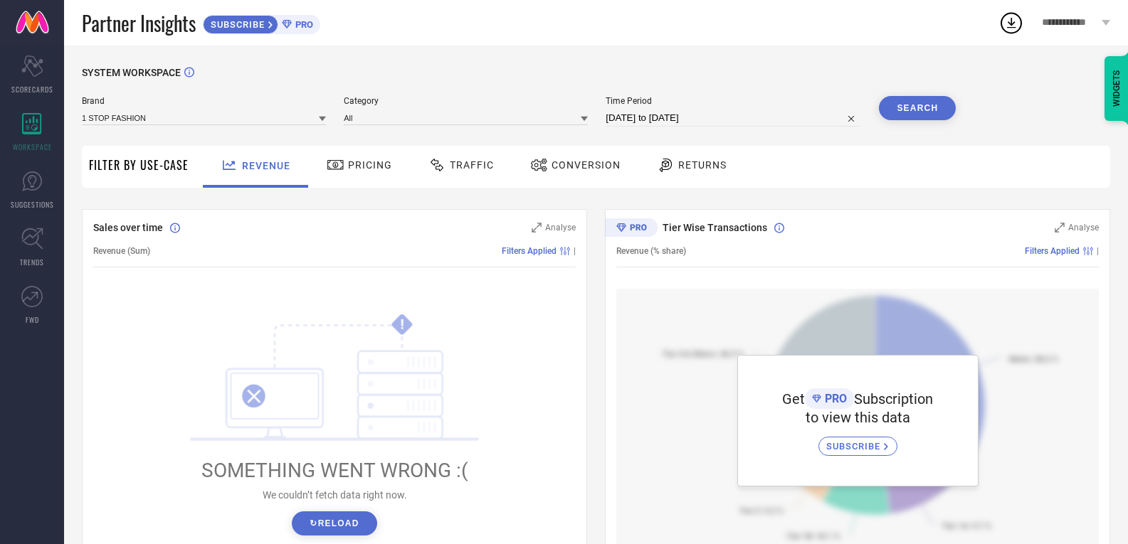
scroll to position [71, 0]
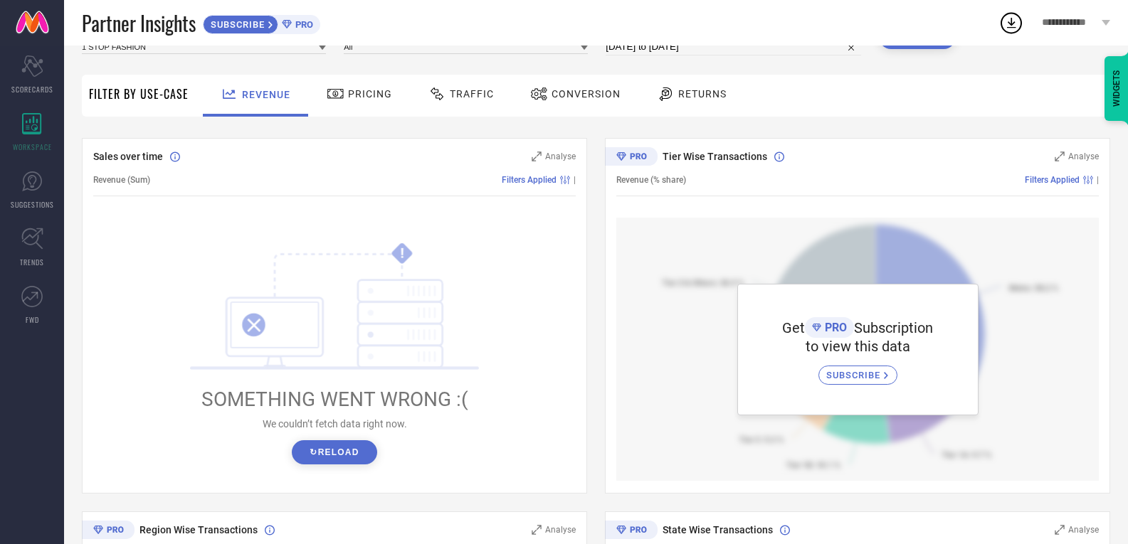
click at [601, 302] on div "Sales over time Analyse Revenue (Sum) Filters Applied | ! SOMETHING WENT WRONG …" at bounding box center [596, 502] width 1028 height 729
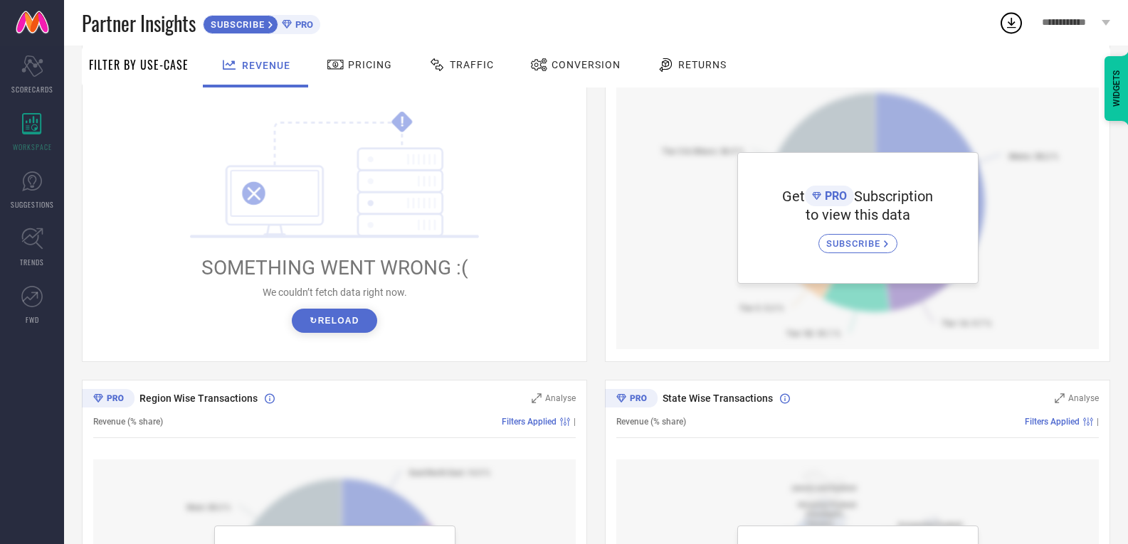
scroll to position [0, 0]
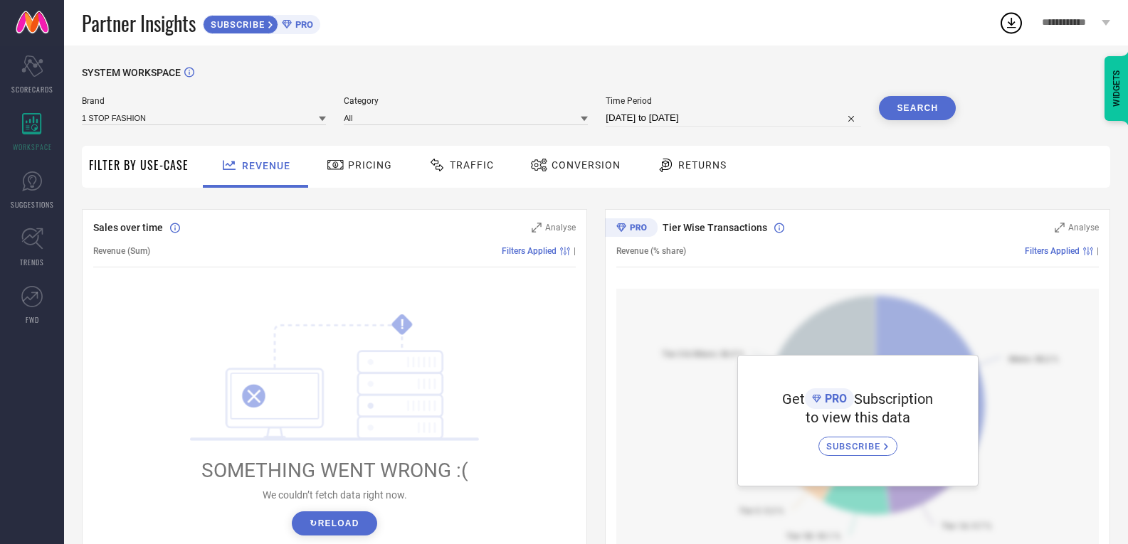
click at [701, 165] on span "Returns" at bounding box center [702, 164] width 48 height 11
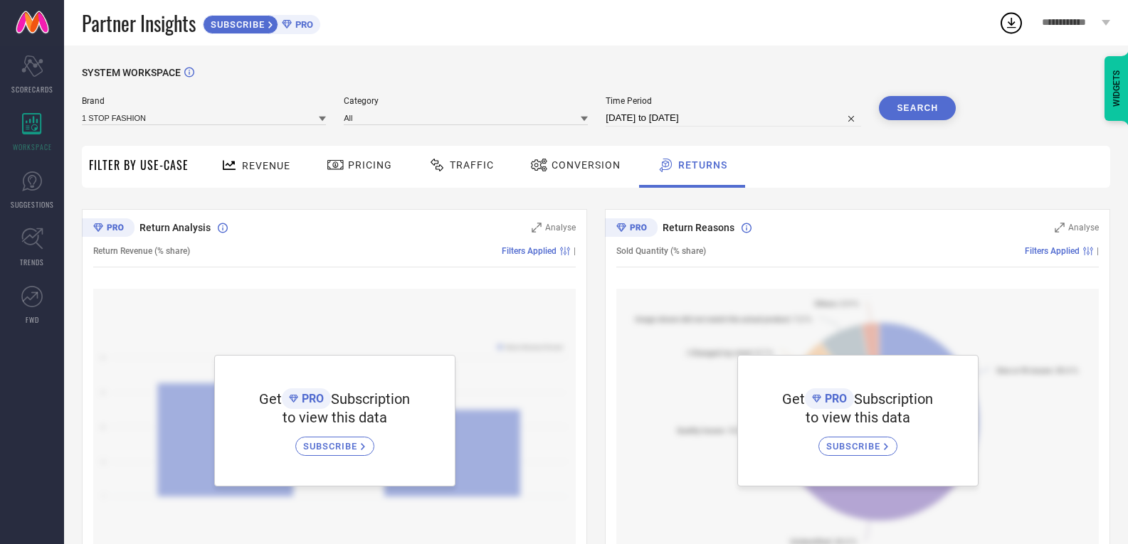
click at [443, 162] on icon at bounding box center [437, 165] width 18 height 17
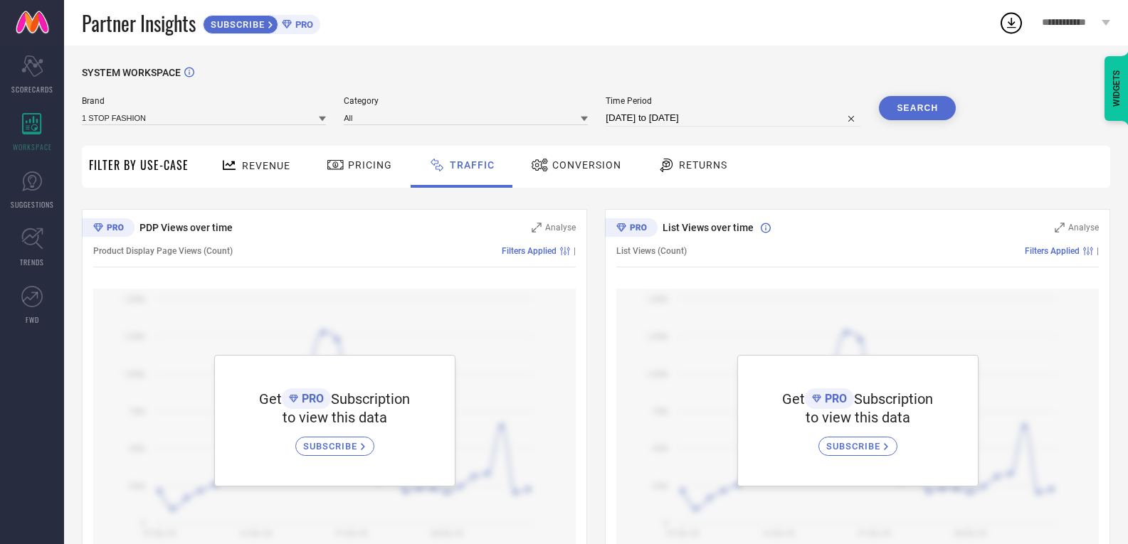
click at [359, 166] on span "Pricing" at bounding box center [370, 164] width 44 height 11
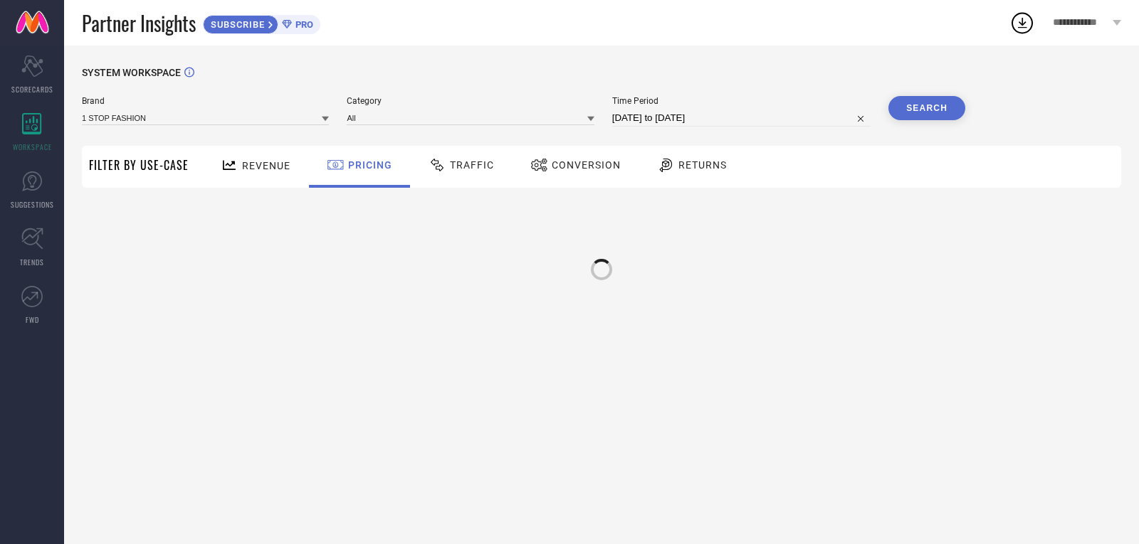
click at [254, 164] on span "Revenue" at bounding box center [266, 165] width 48 height 11
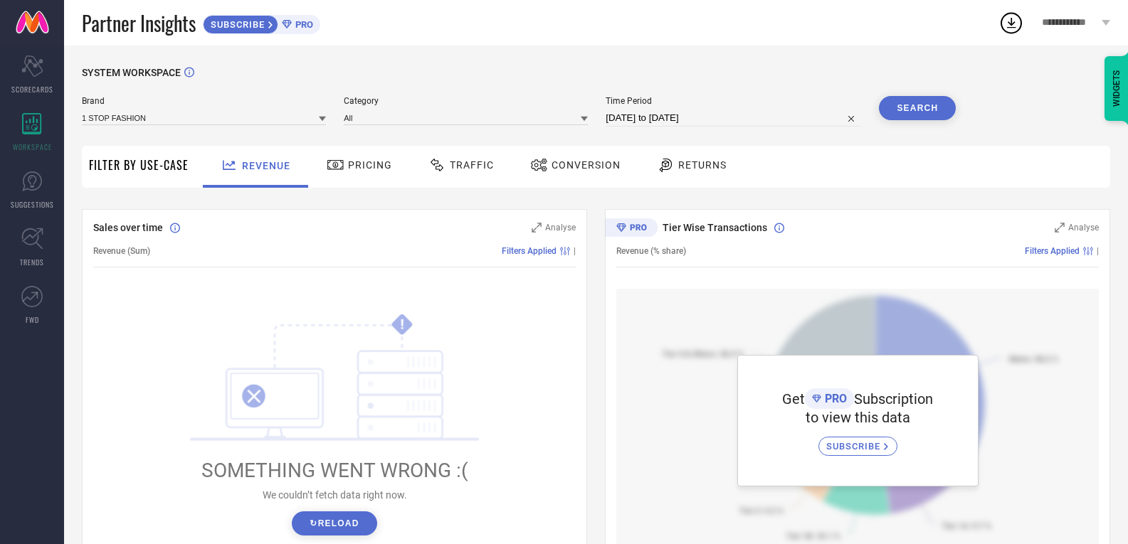
click at [349, 165] on span "Pricing" at bounding box center [370, 164] width 44 height 11
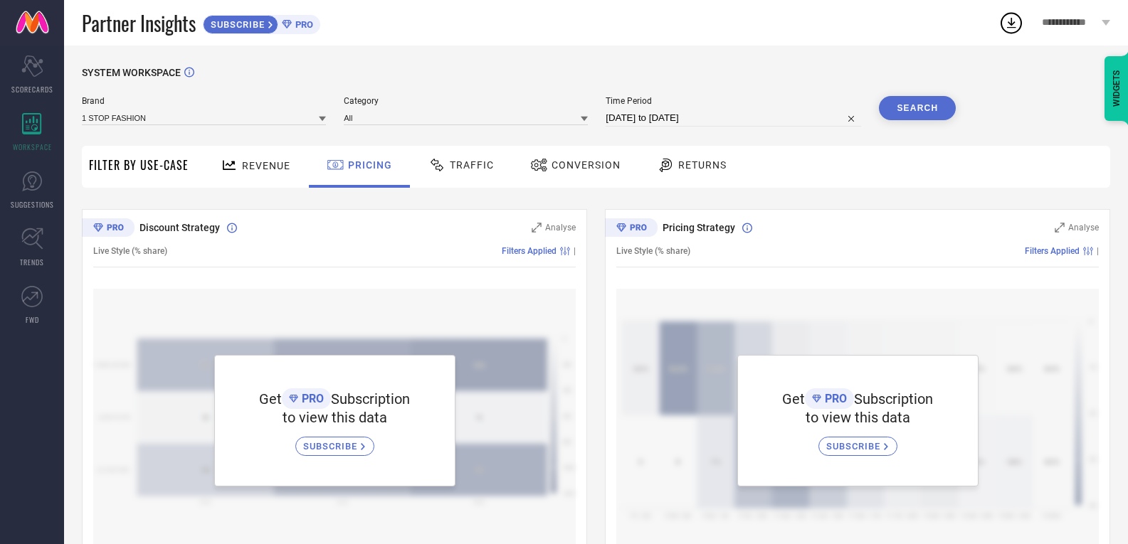
click at [475, 176] on div "Traffic" at bounding box center [461, 165] width 73 height 24
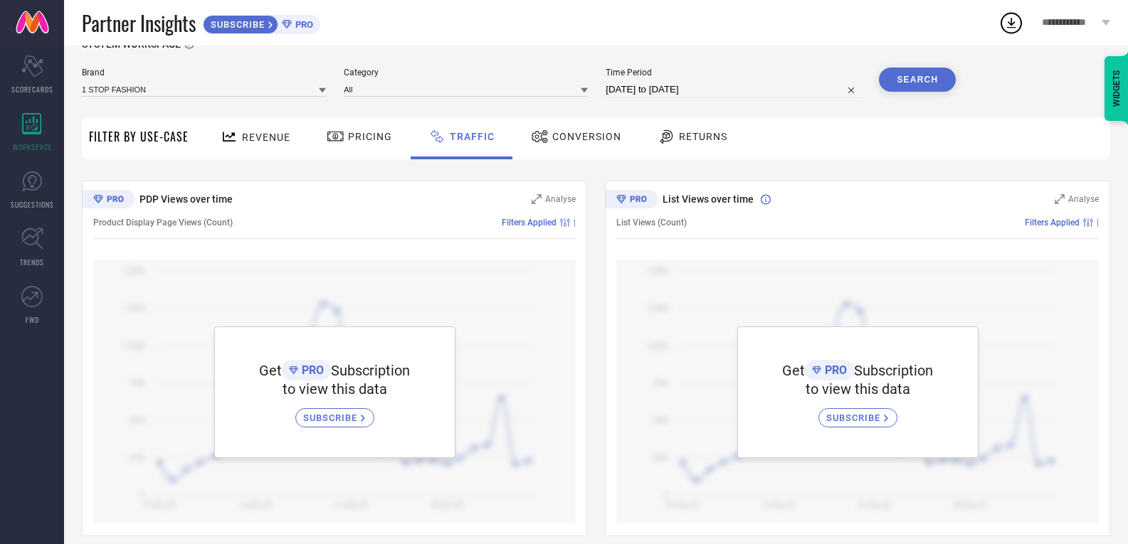
scroll to position [43, 0]
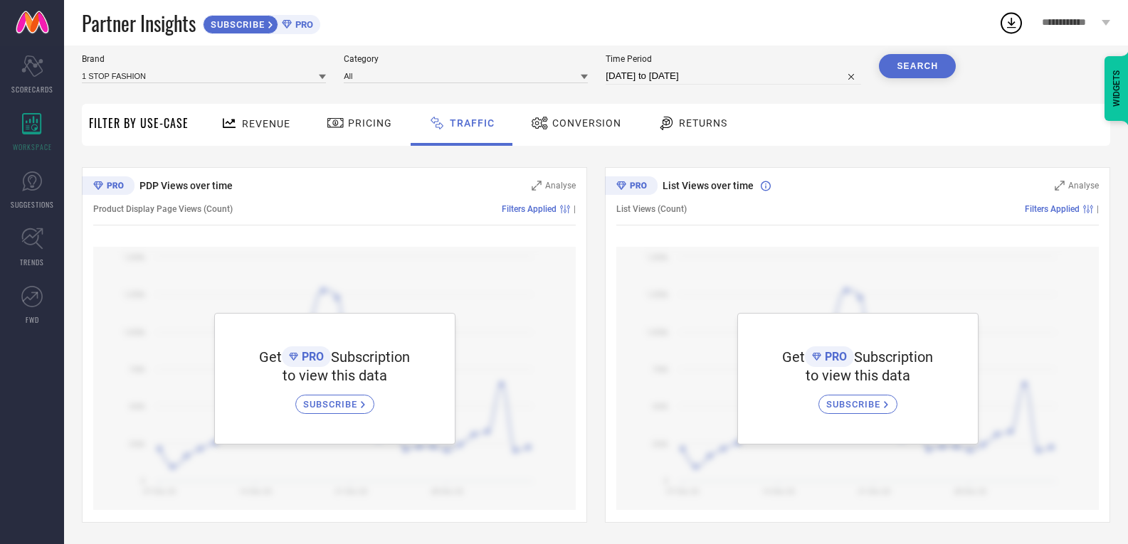
click at [583, 124] on span "Conversion" at bounding box center [586, 122] width 69 height 11
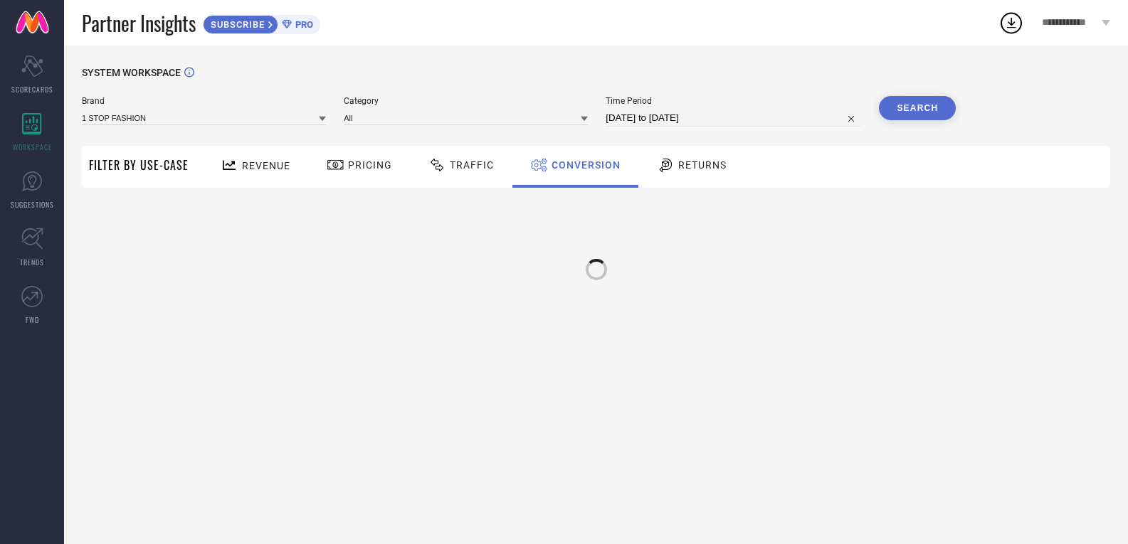
scroll to position [0, 0]
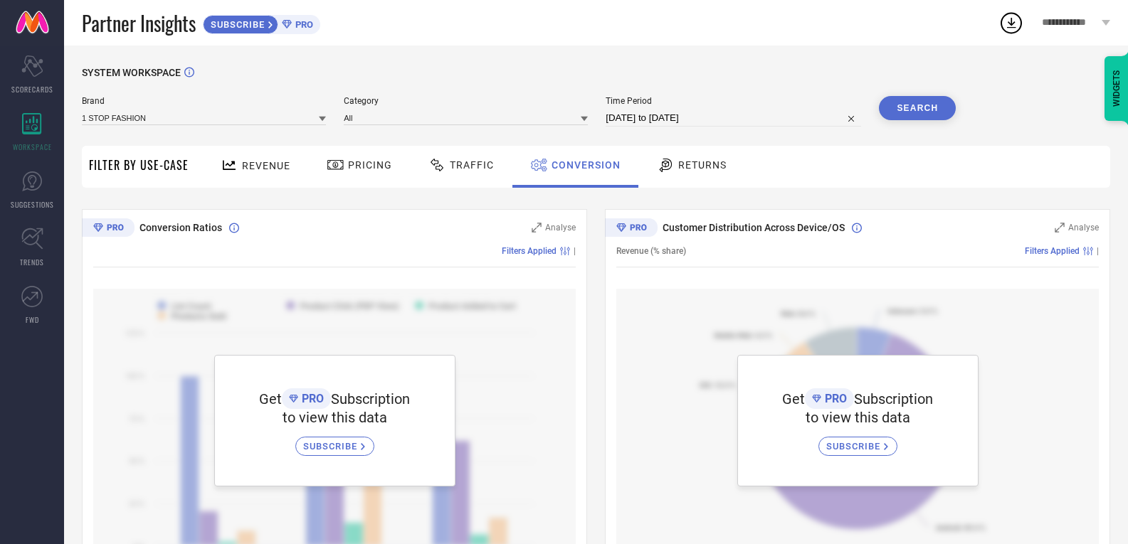
click at [696, 162] on span "Returns" at bounding box center [702, 164] width 48 height 11
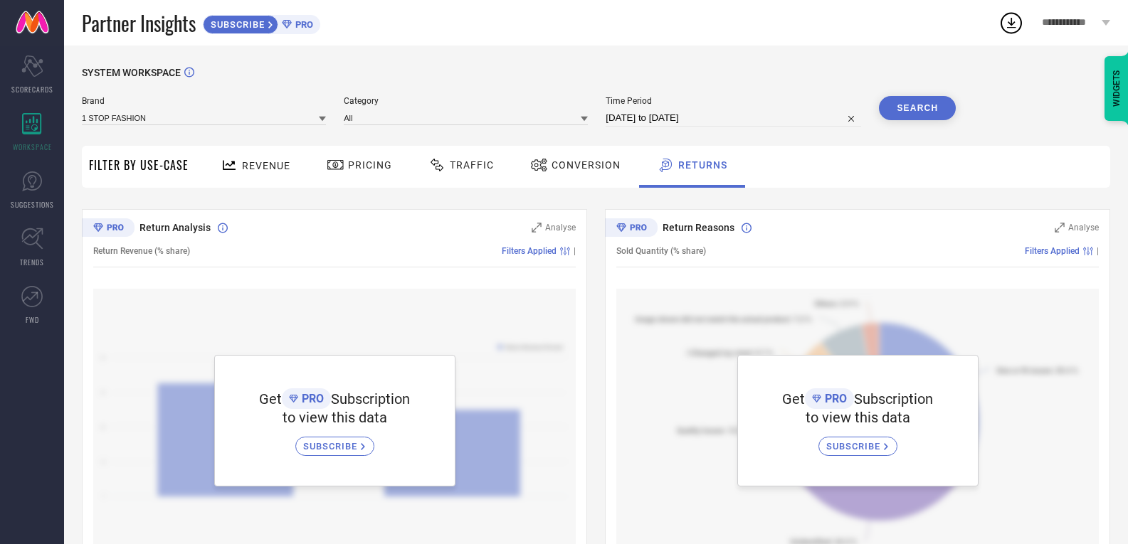
click at [349, 161] on span "Pricing" at bounding box center [370, 164] width 44 height 11
